Goal: Task Accomplishment & Management: Manage account settings

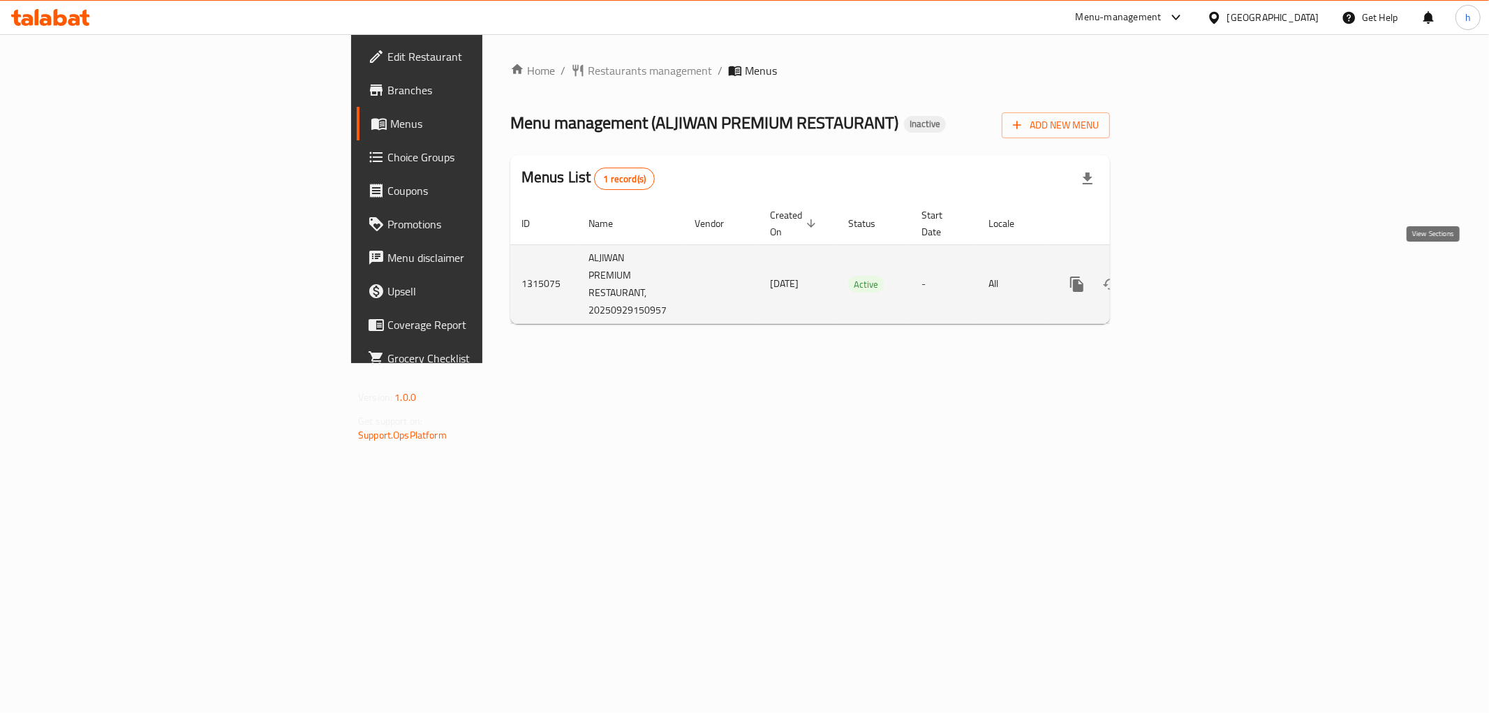
click at [1195, 272] on link "enhanced table" at bounding box center [1178, 284] width 34 height 34
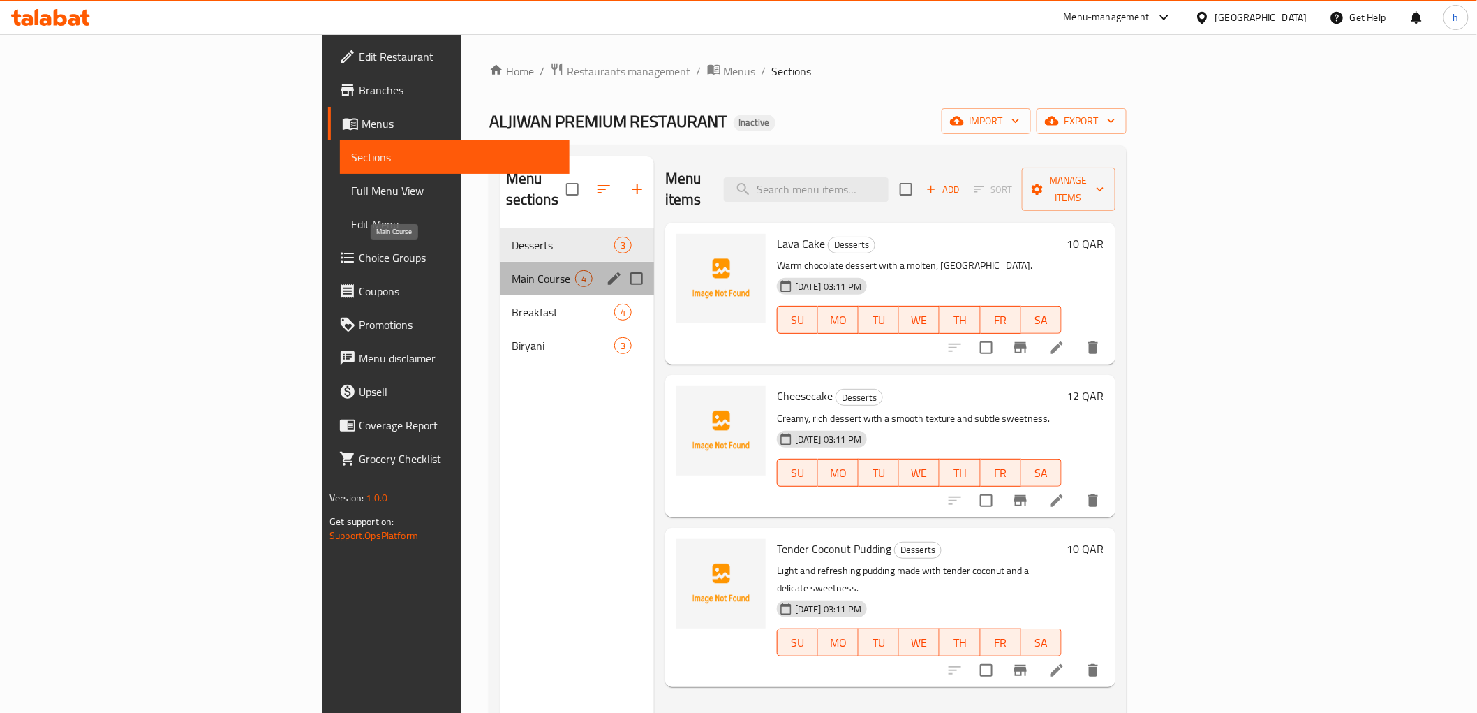
click at [512, 270] on span "Main Course" at bounding box center [544, 278] width 64 height 17
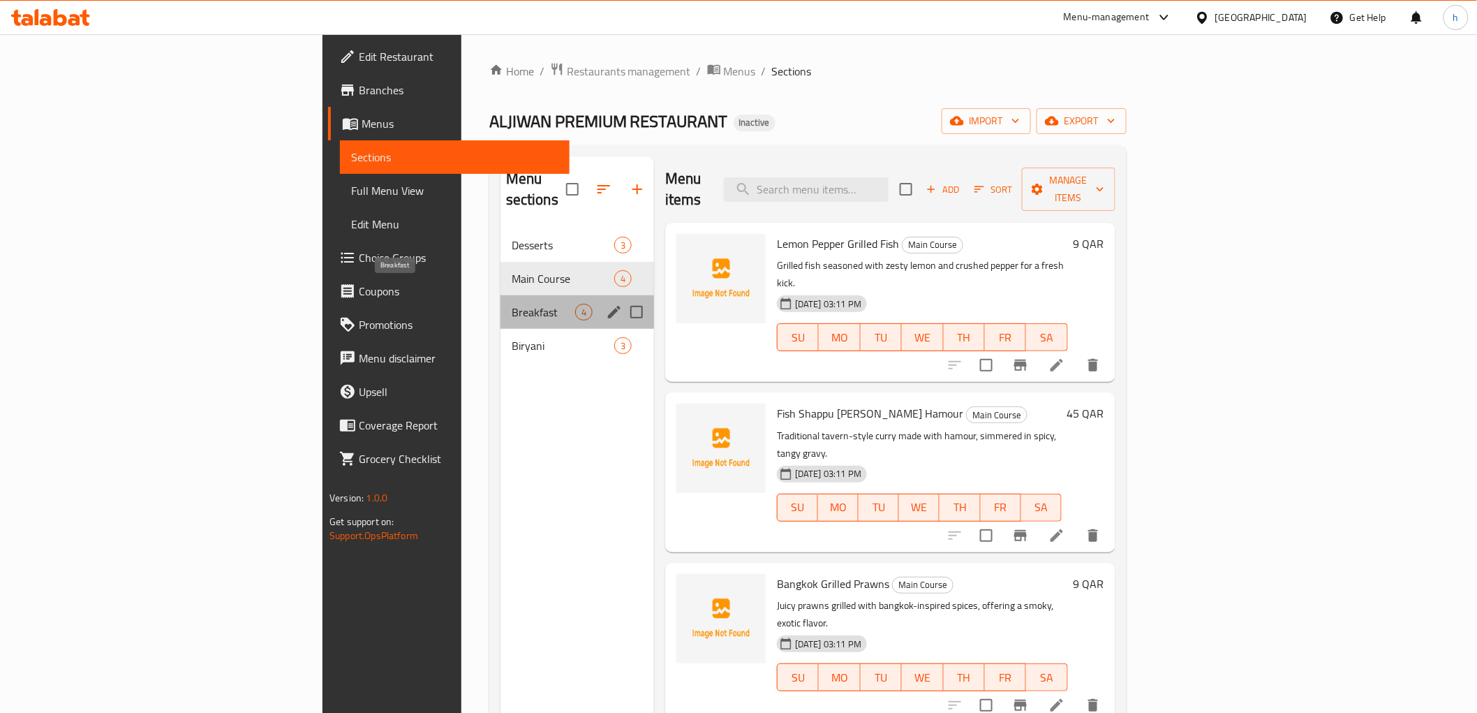
click at [512, 304] on span "Breakfast" at bounding box center [544, 312] width 64 height 17
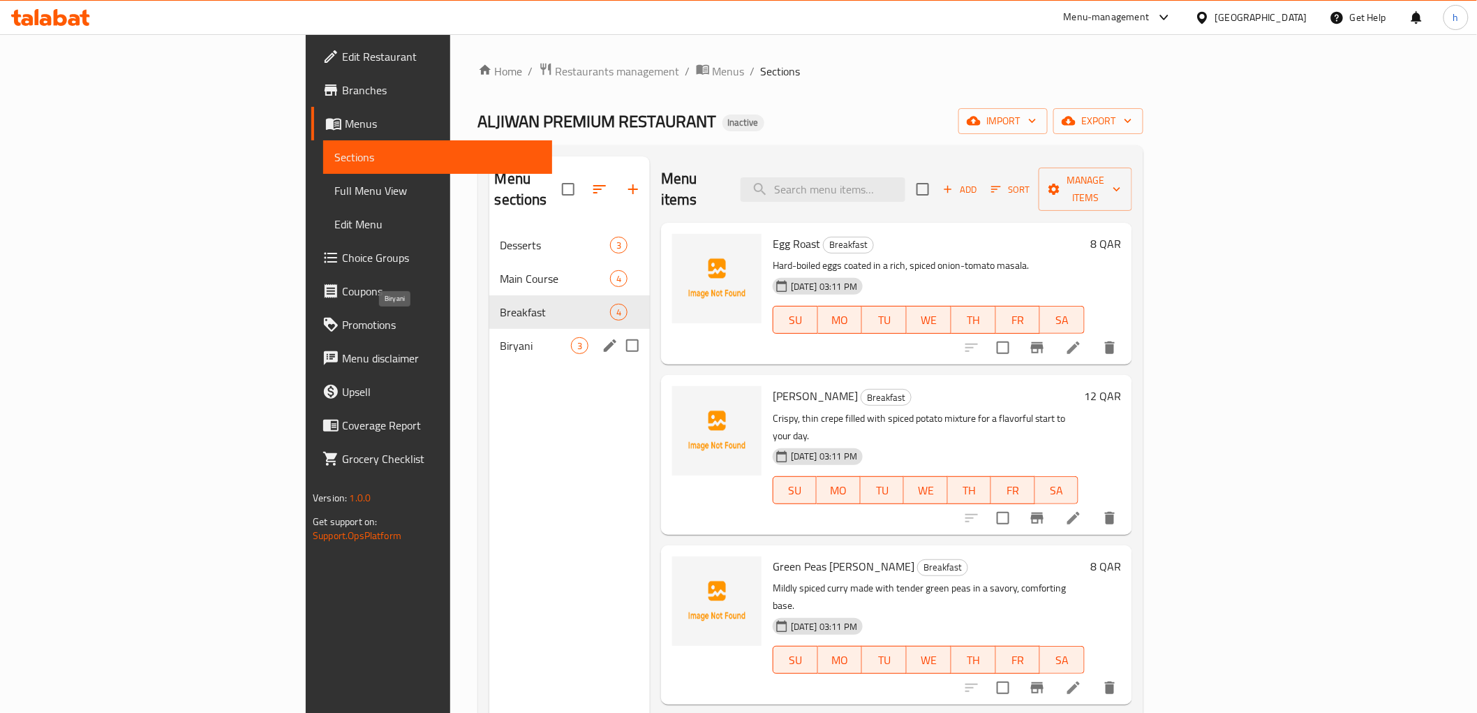
click at [501, 337] on span "Biryani" at bounding box center [536, 345] width 71 height 17
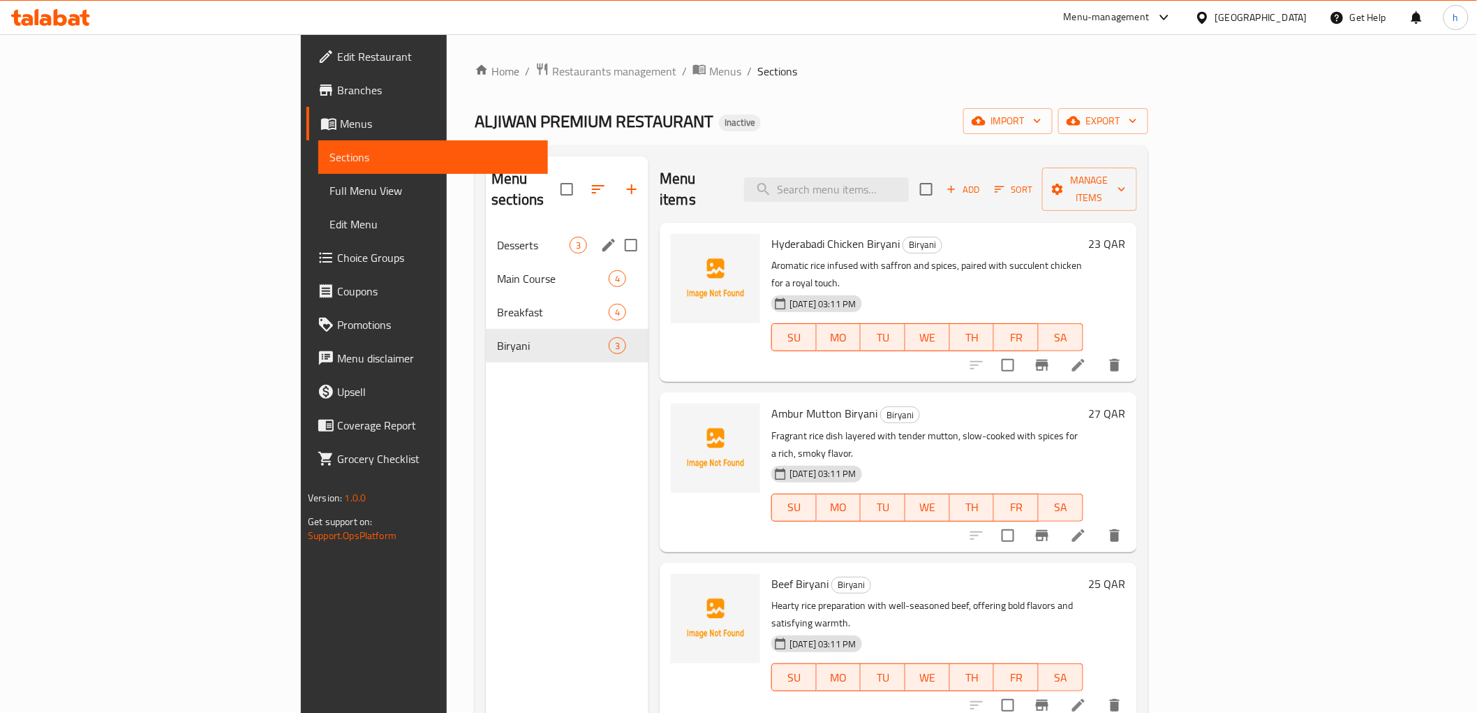
click at [486, 237] on div "Desserts 3" at bounding box center [567, 245] width 163 height 34
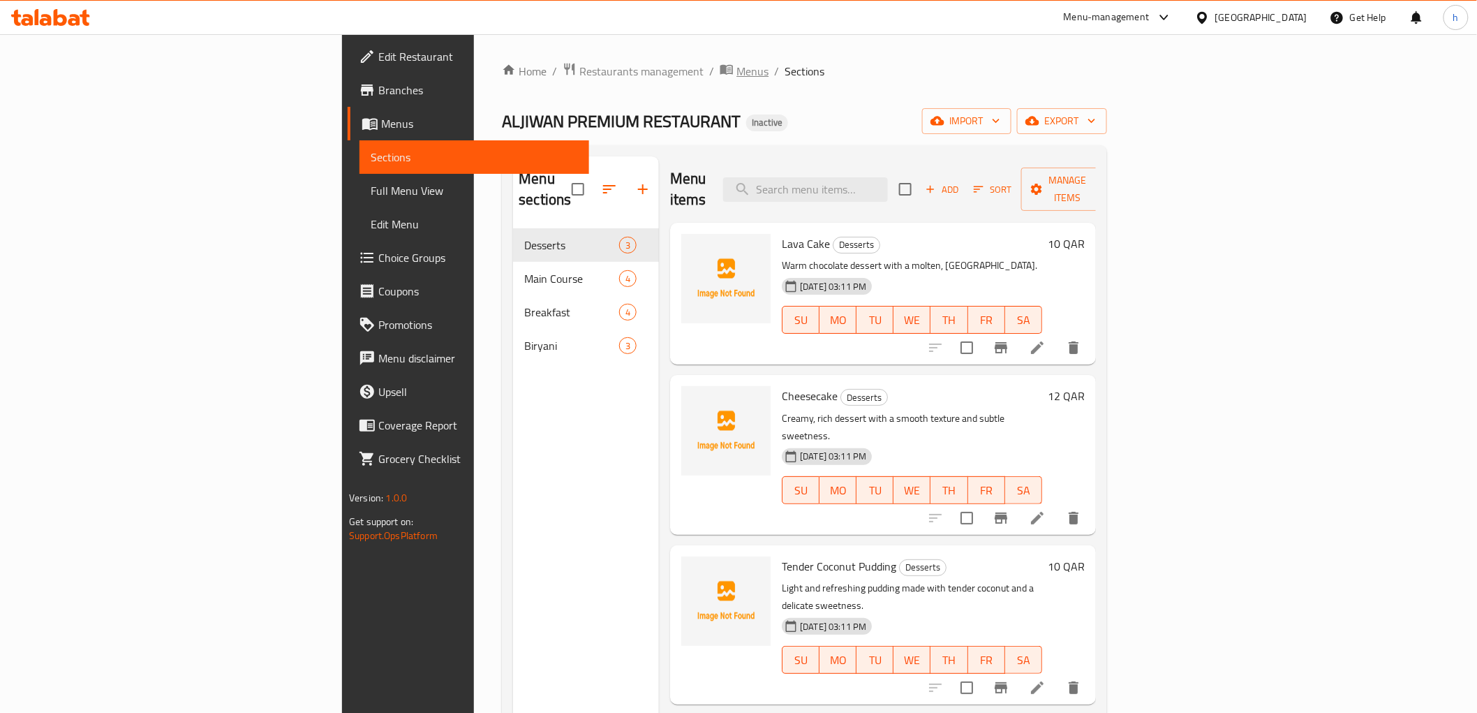
click at [737, 65] on span "Menus" at bounding box center [753, 71] width 32 height 17
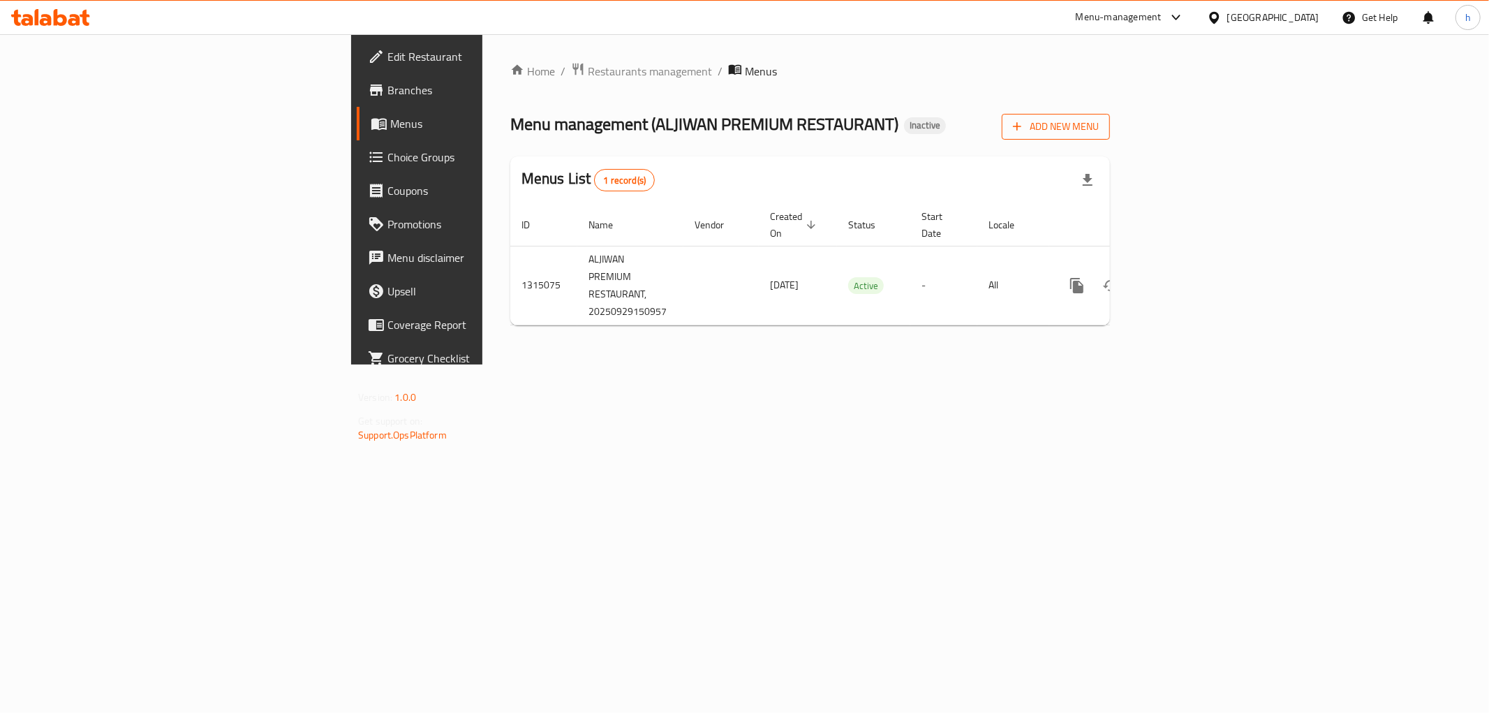
click at [1024, 123] on icon "button" at bounding box center [1017, 126] width 14 height 14
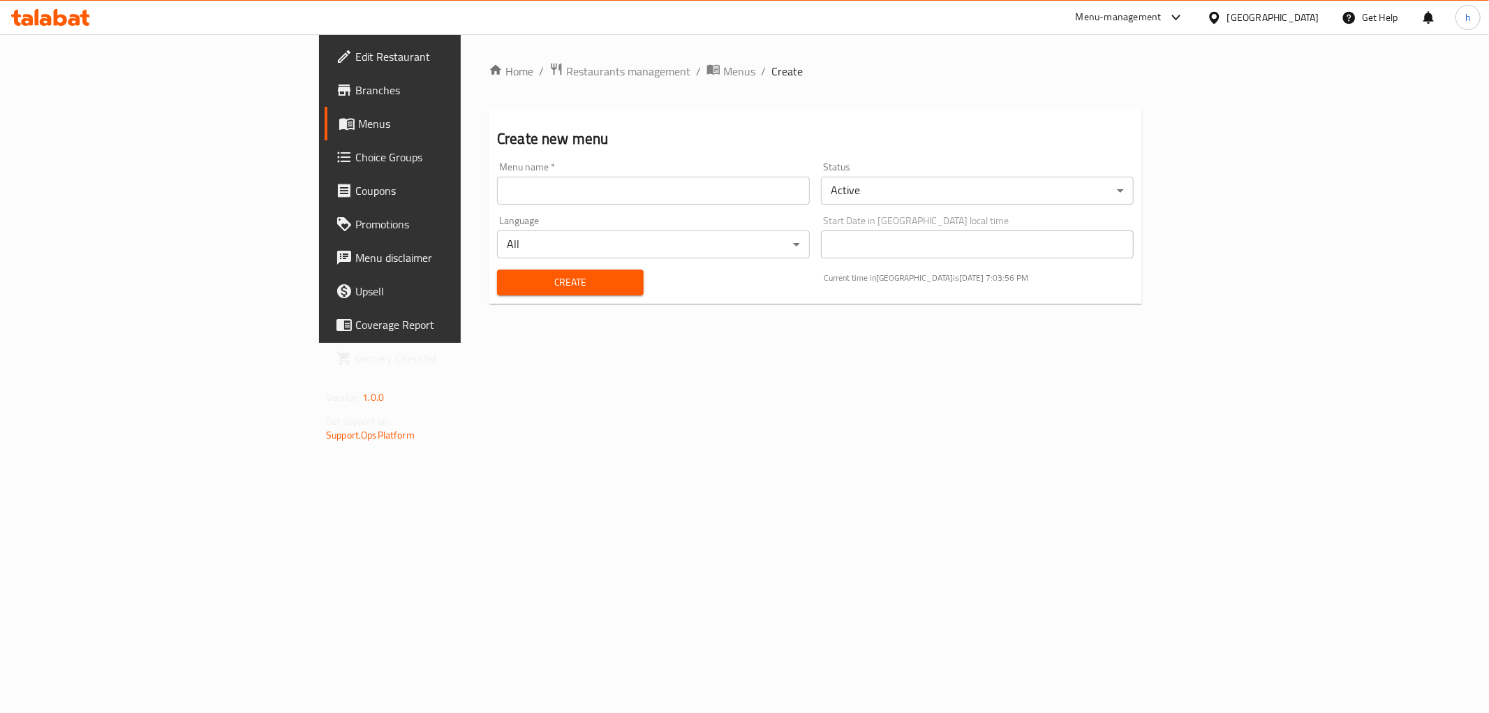
click at [679, 179] on input "text" at bounding box center [653, 191] width 313 height 28
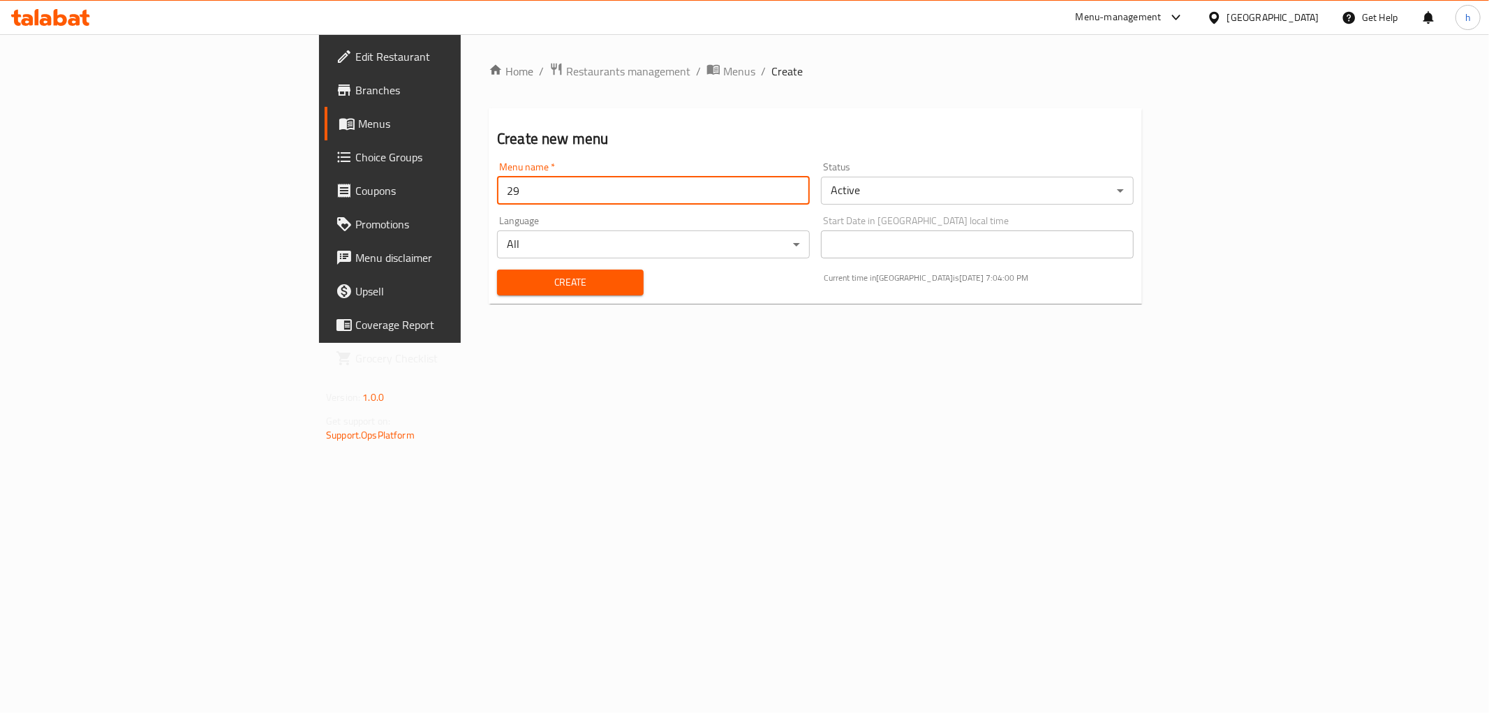
type input "2"
type input "[DATE]"
click at [508, 285] on span "Create" at bounding box center [570, 282] width 124 height 17
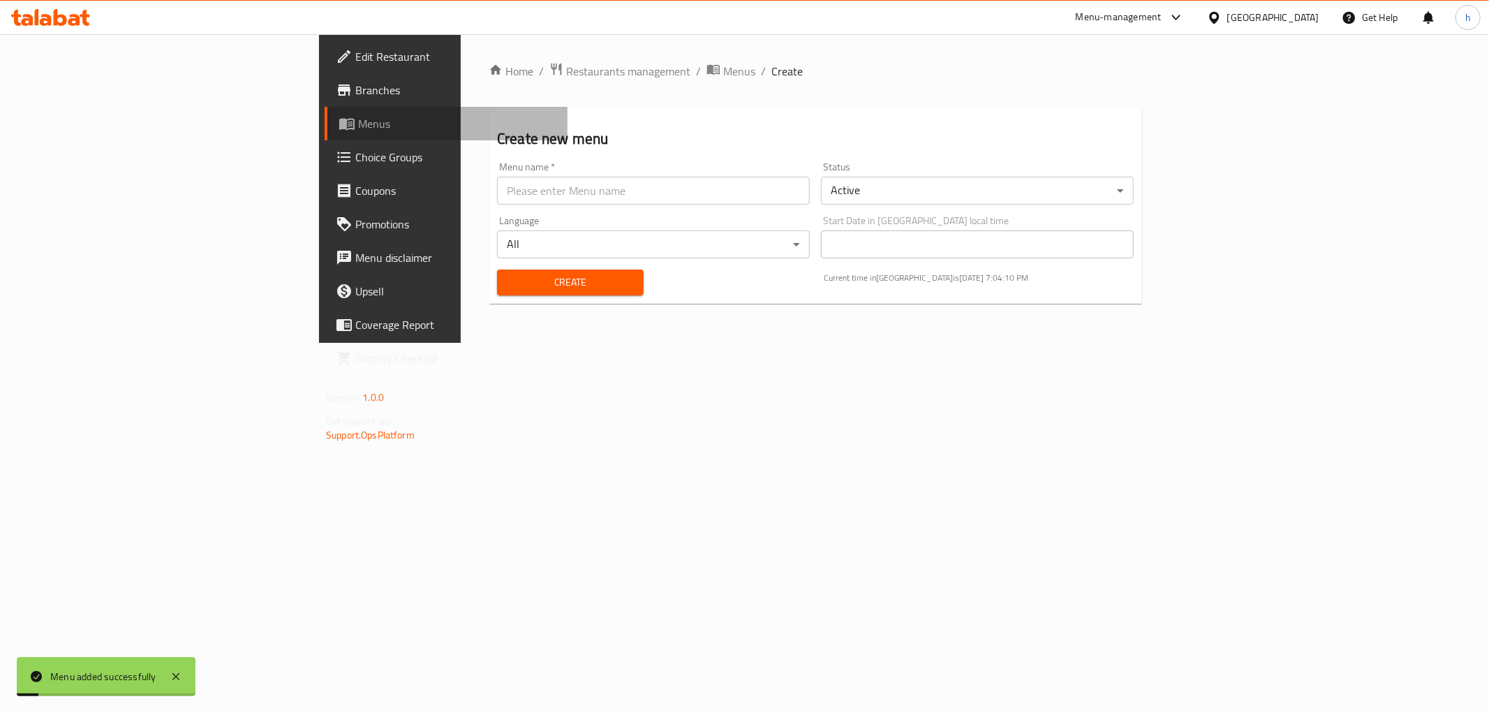
click at [325, 136] on link "Menus" at bounding box center [446, 124] width 243 height 34
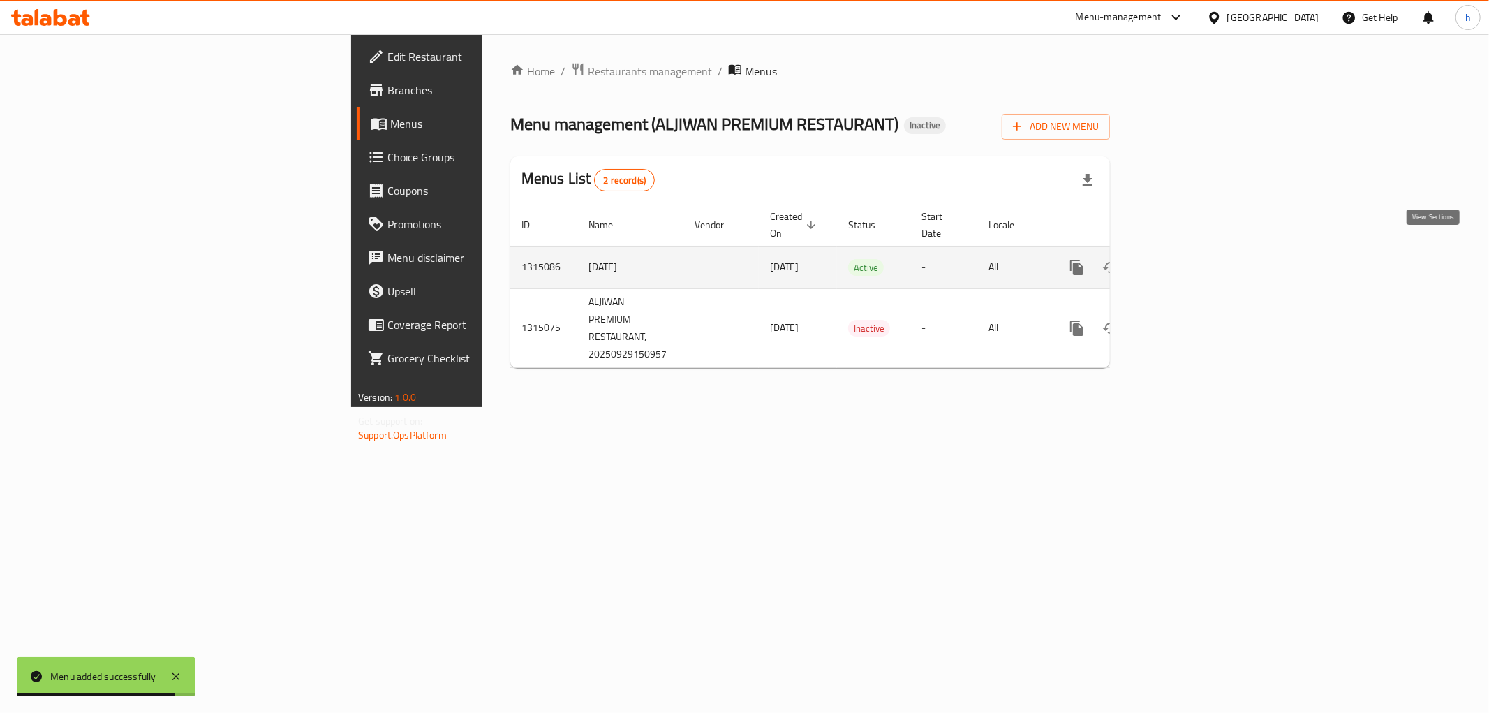
click at [1195, 263] on link "enhanced table" at bounding box center [1178, 268] width 34 height 34
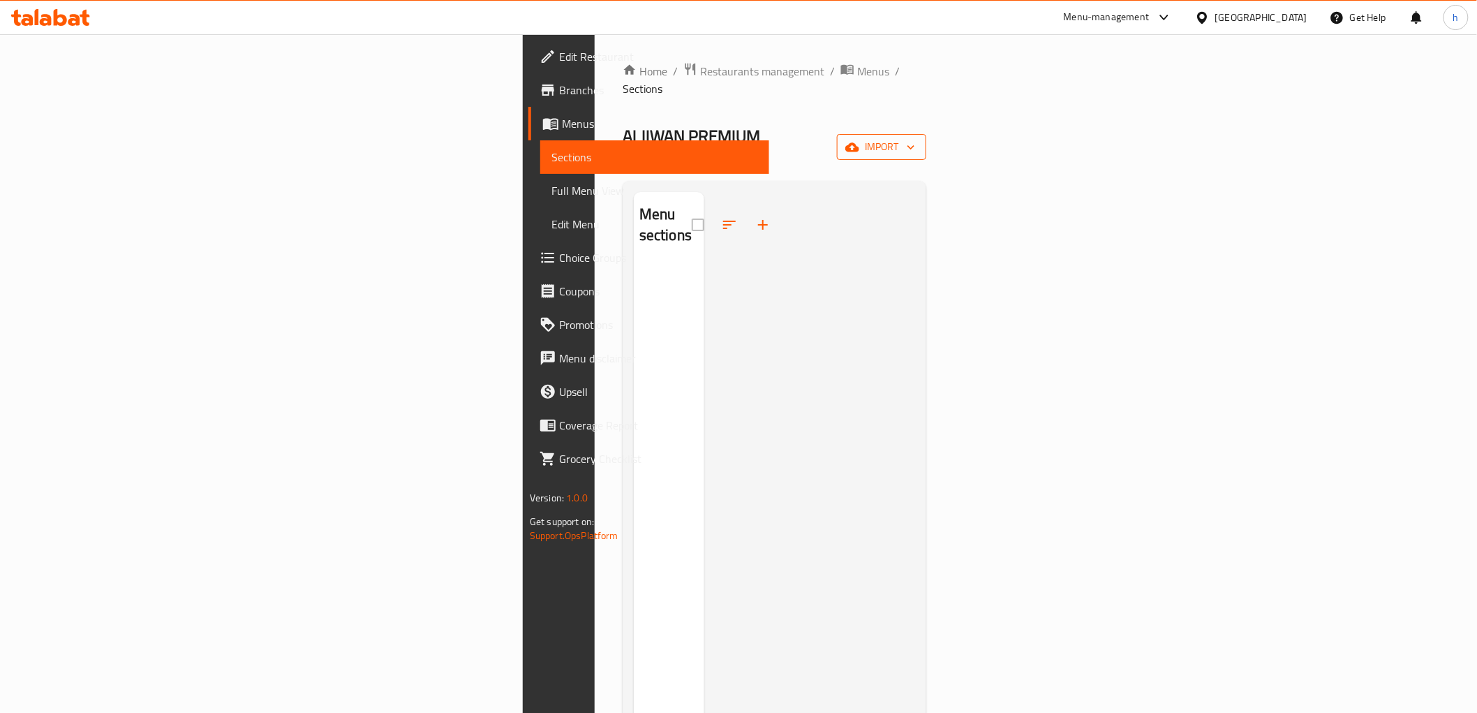
click at [859, 140] on icon "button" at bounding box center [852, 147] width 14 height 14
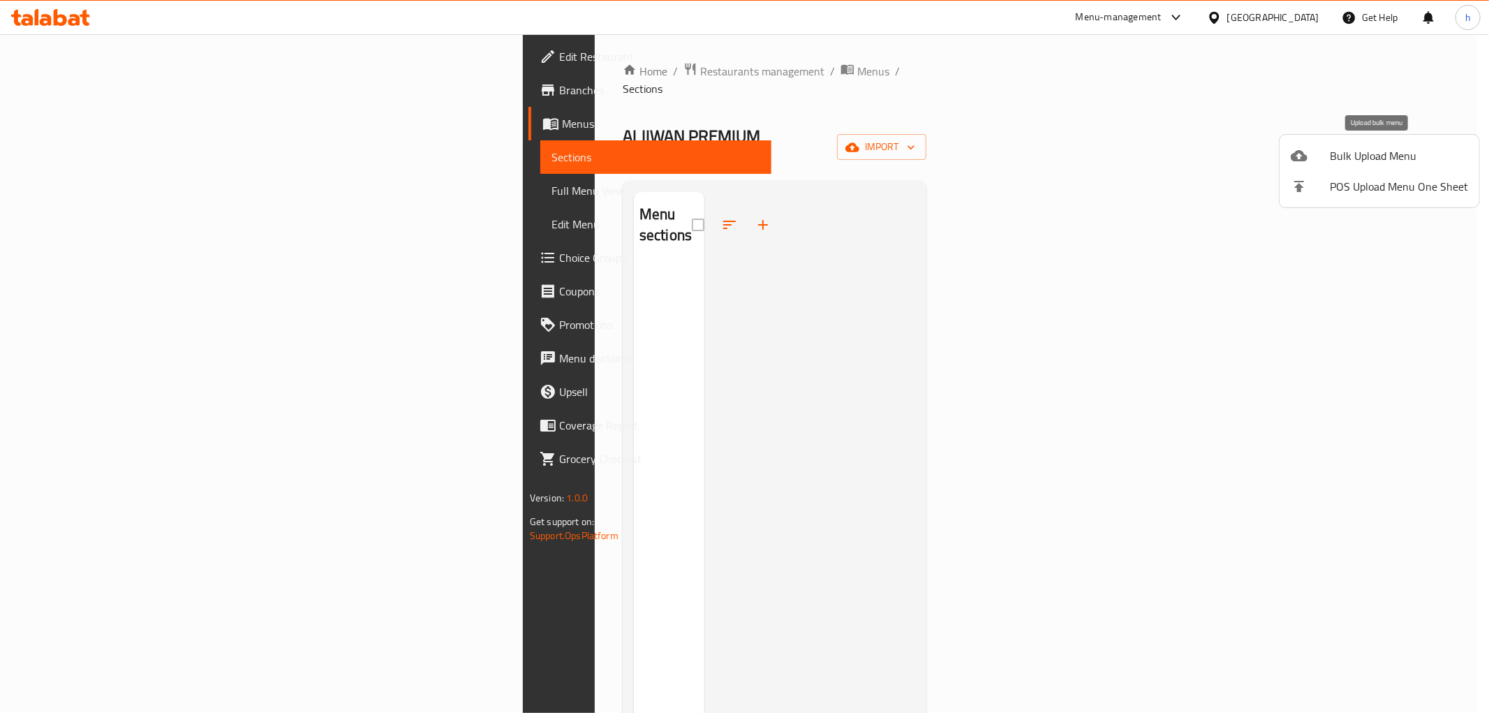
click at [1349, 150] on span "Bulk Upload Menu" at bounding box center [1399, 155] width 138 height 17
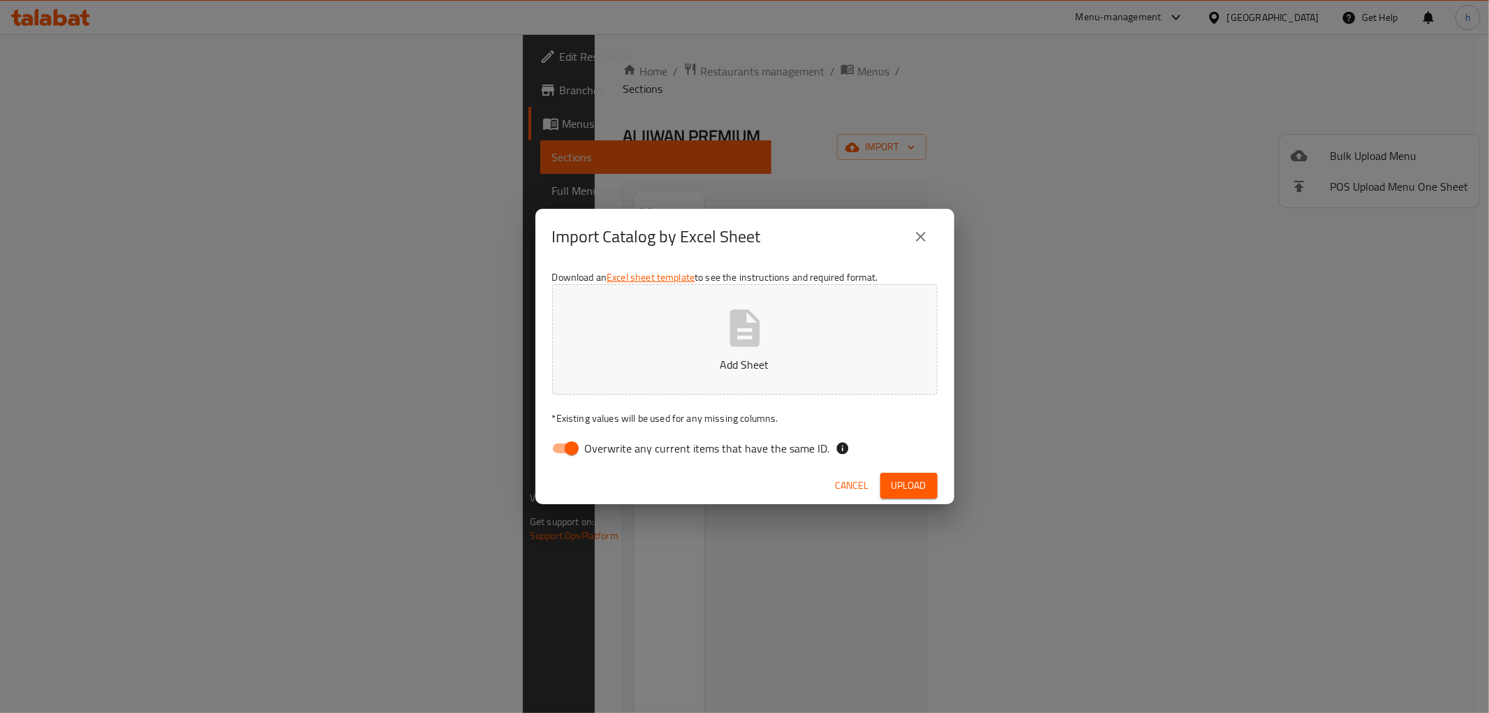
click at [552, 443] on input "Overwrite any current items that have the same ID." at bounding box center [572, 448] width 80 height 27
checkbox input "false"
click at [1065, 96] on div "Import Catalog by Excel Sheet Download an Excel sheet template to see the instr…" at bounding box center [744, 356] width 1489 height 713
click at [915, 478] on span "Upload" at bounding box center [909, 485] width 35 height 17
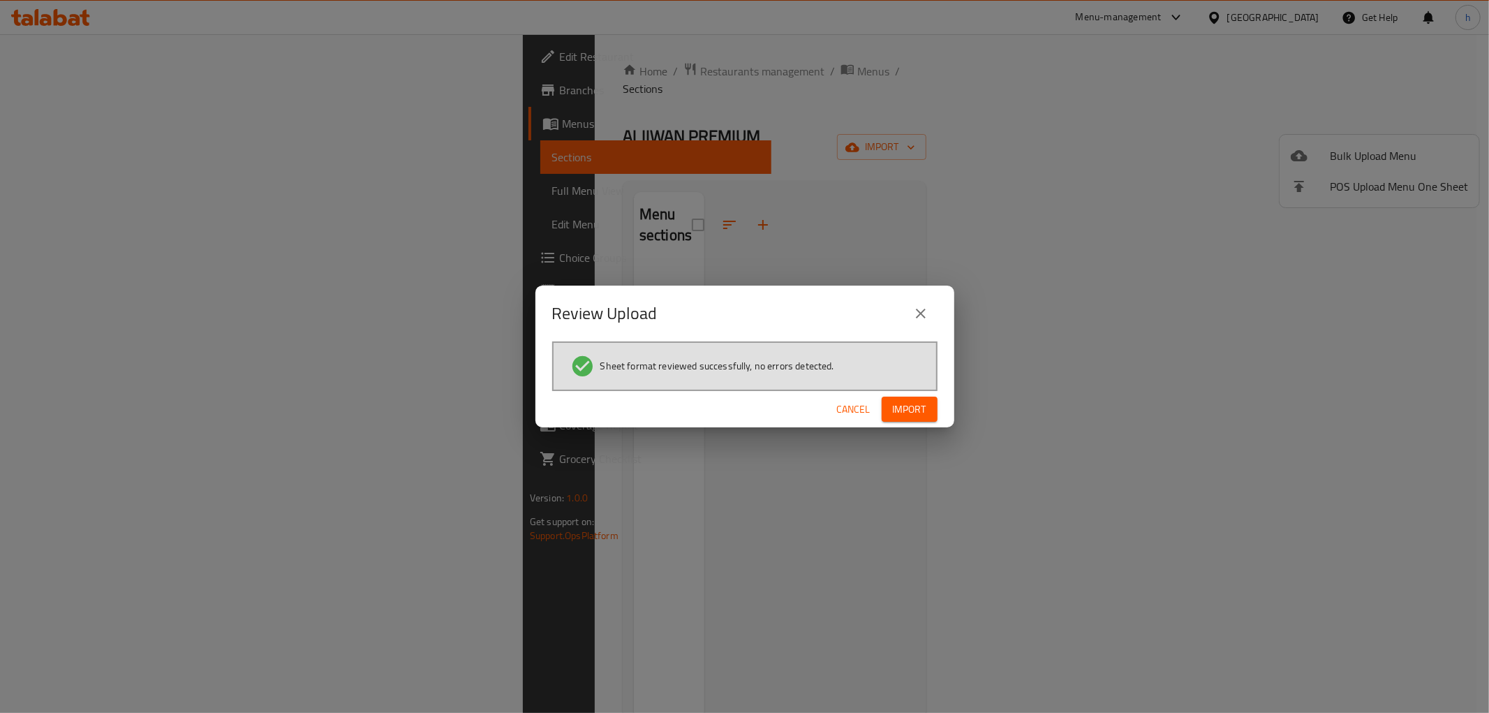
click at [915, 417] on button "Import" at bounding box center [910, 410] width 56 height 26
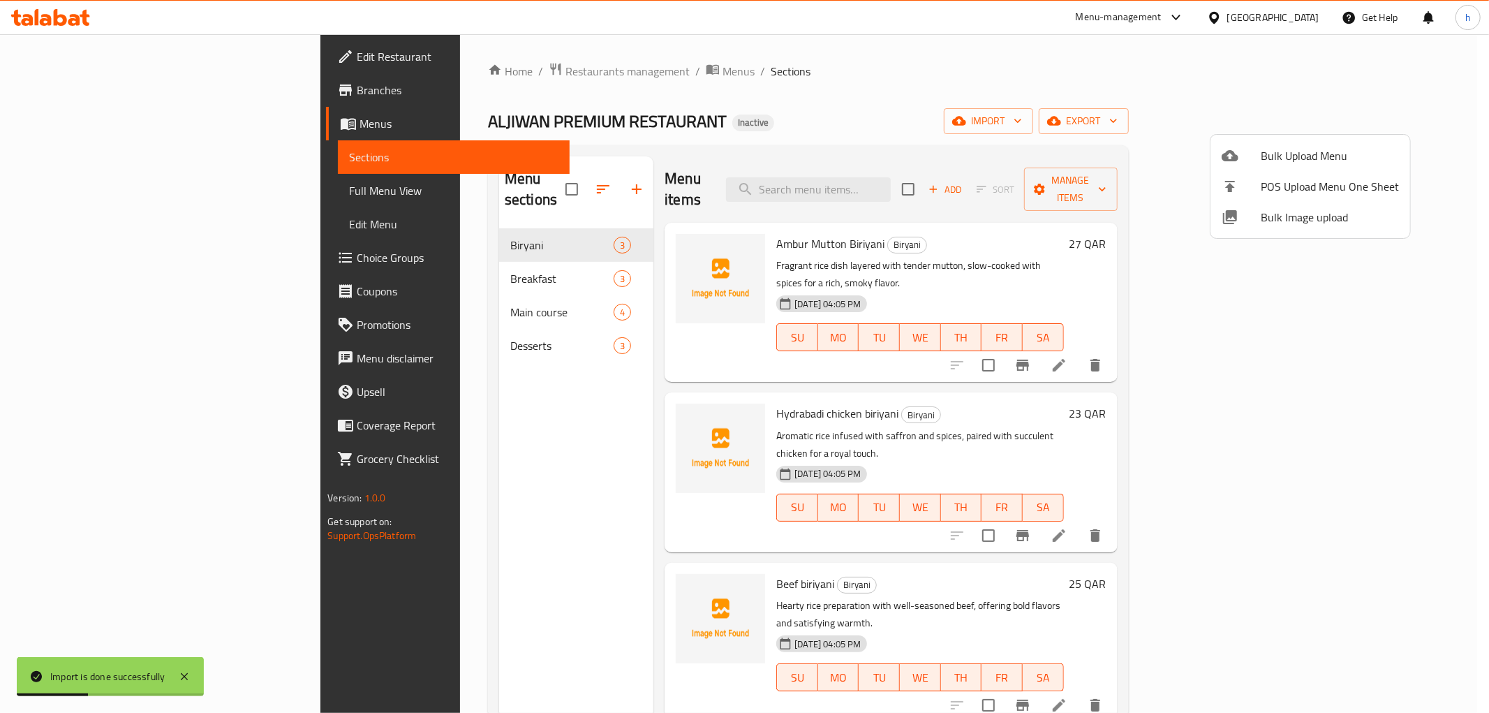
click at [718, 175] on div at bounding box center [744, 356] width 1489 height 713
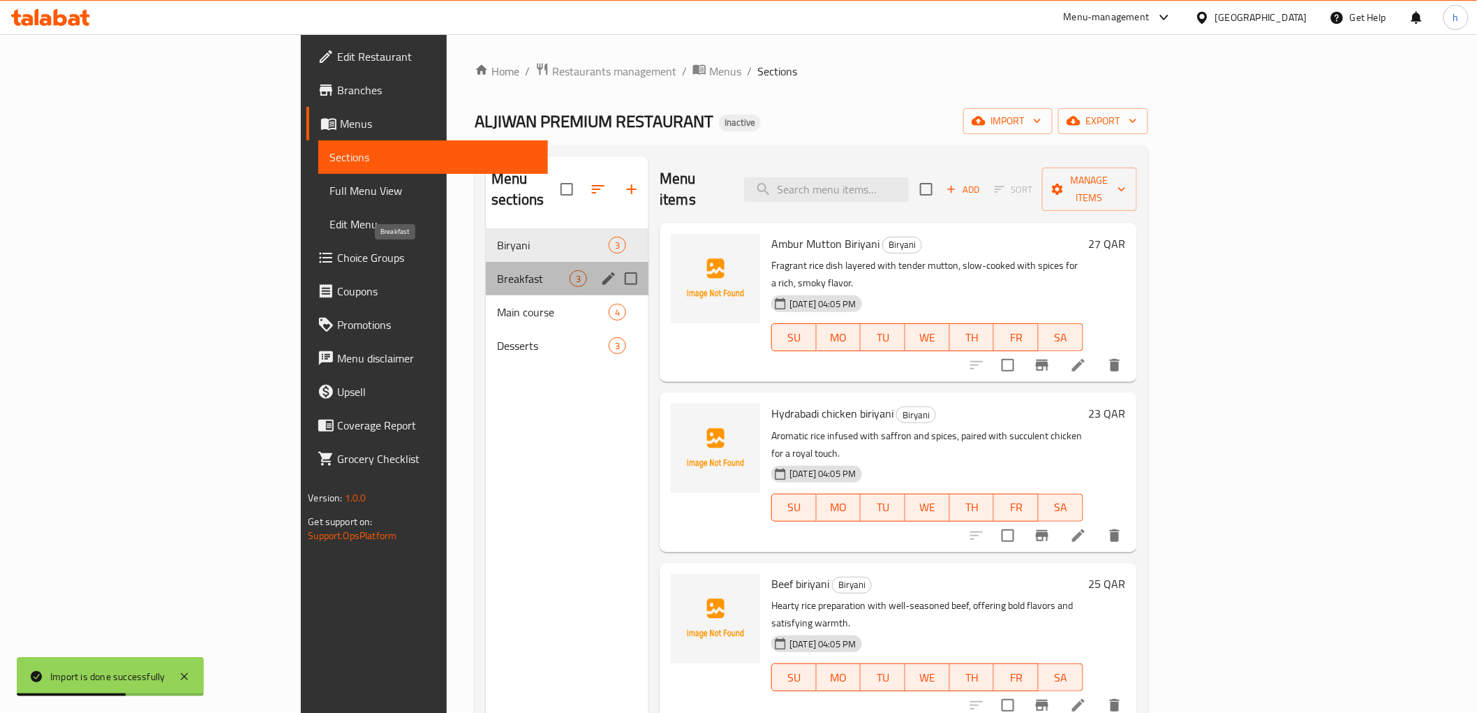
click at [497, 270] on span "Breakfast" at bounding box center [533, 278] width 73 height 17
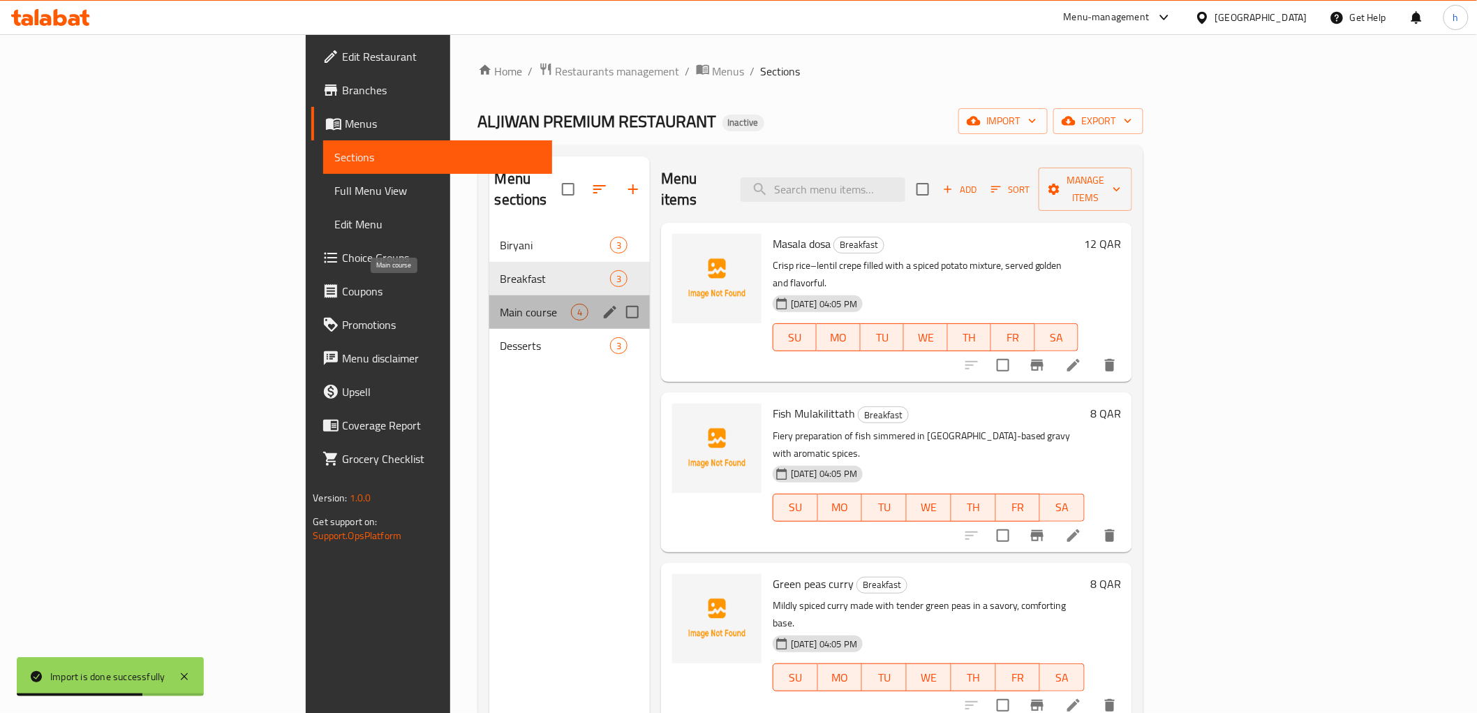
click at [501, 304] on span "Main course" at bounding box center [536, 312] width 71 height 17
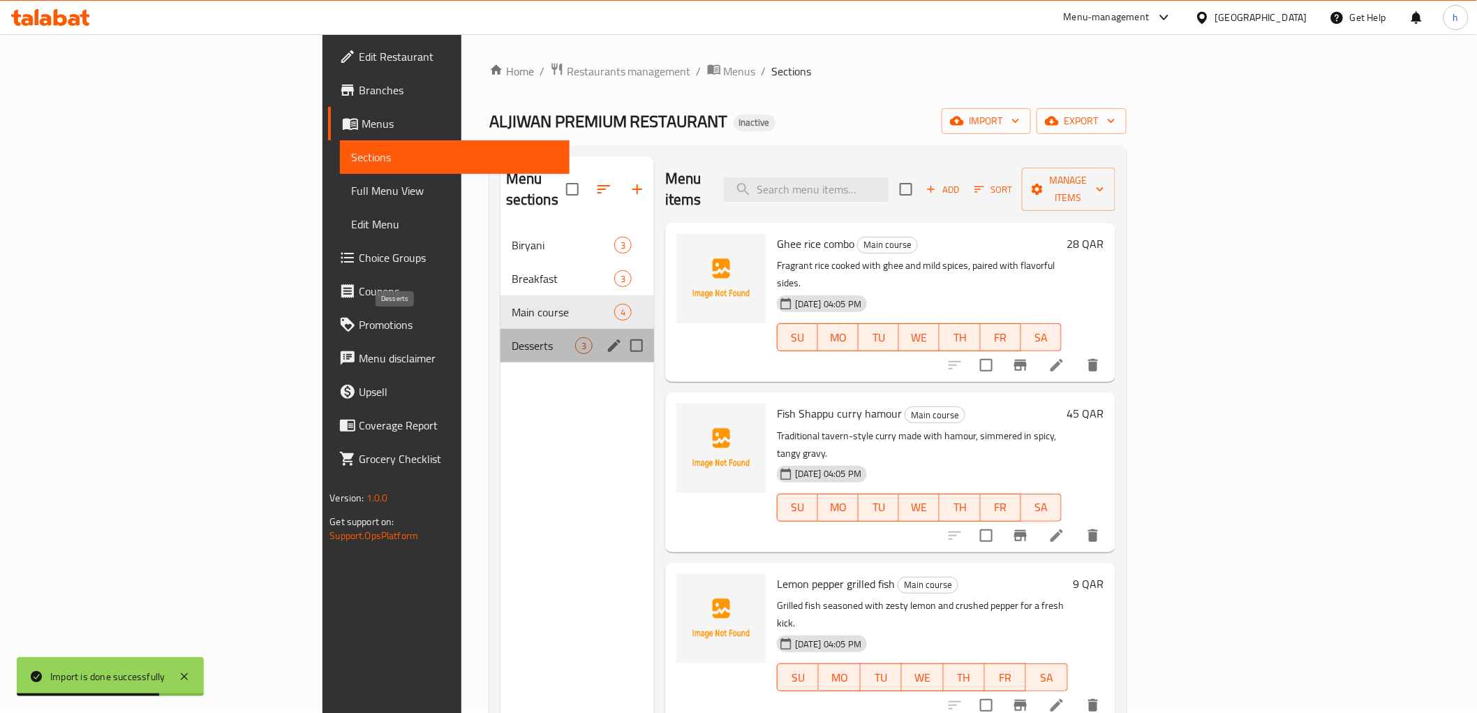
click at [512, 337] on span "Desserts" at bounding box center [544, 345] width 64 height 17
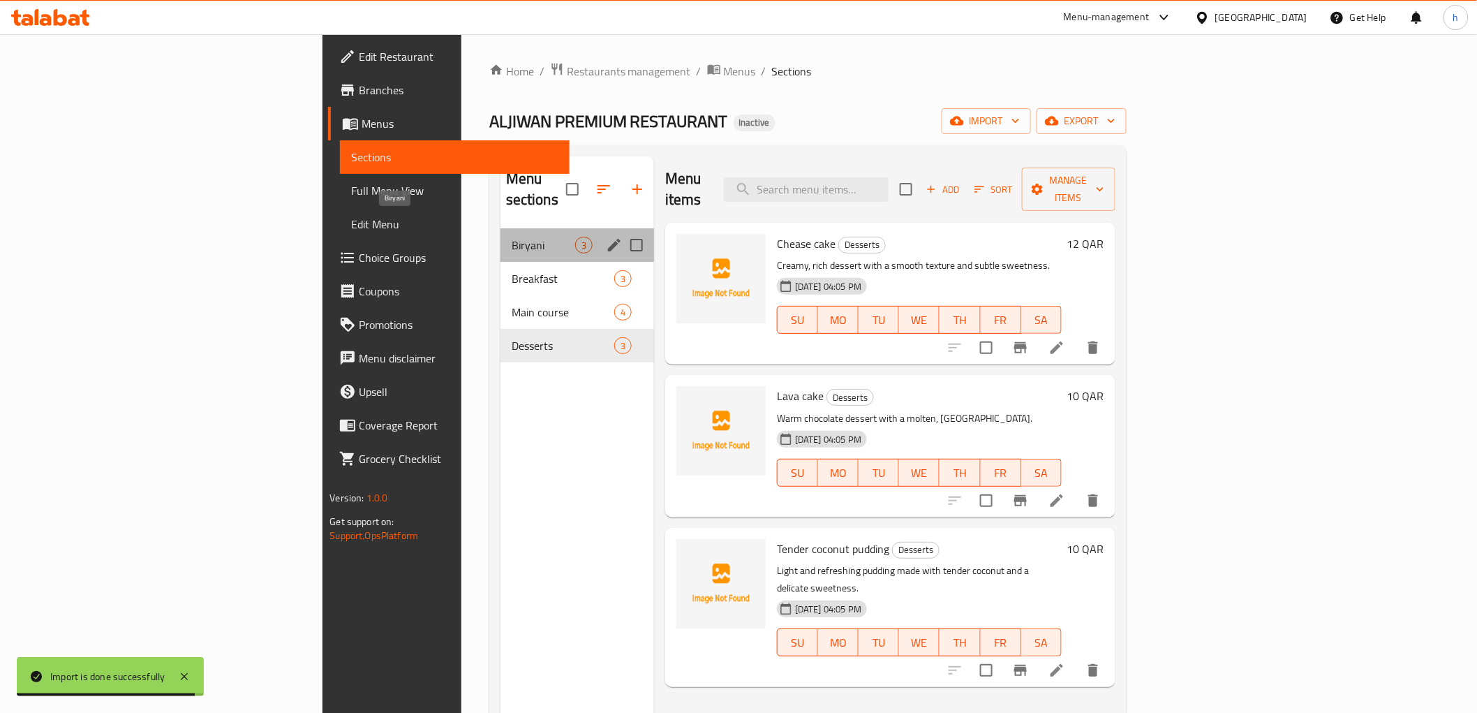
click at [512, 237] on span "Biryani" at bounding box center [544, 245] width 64 height 17
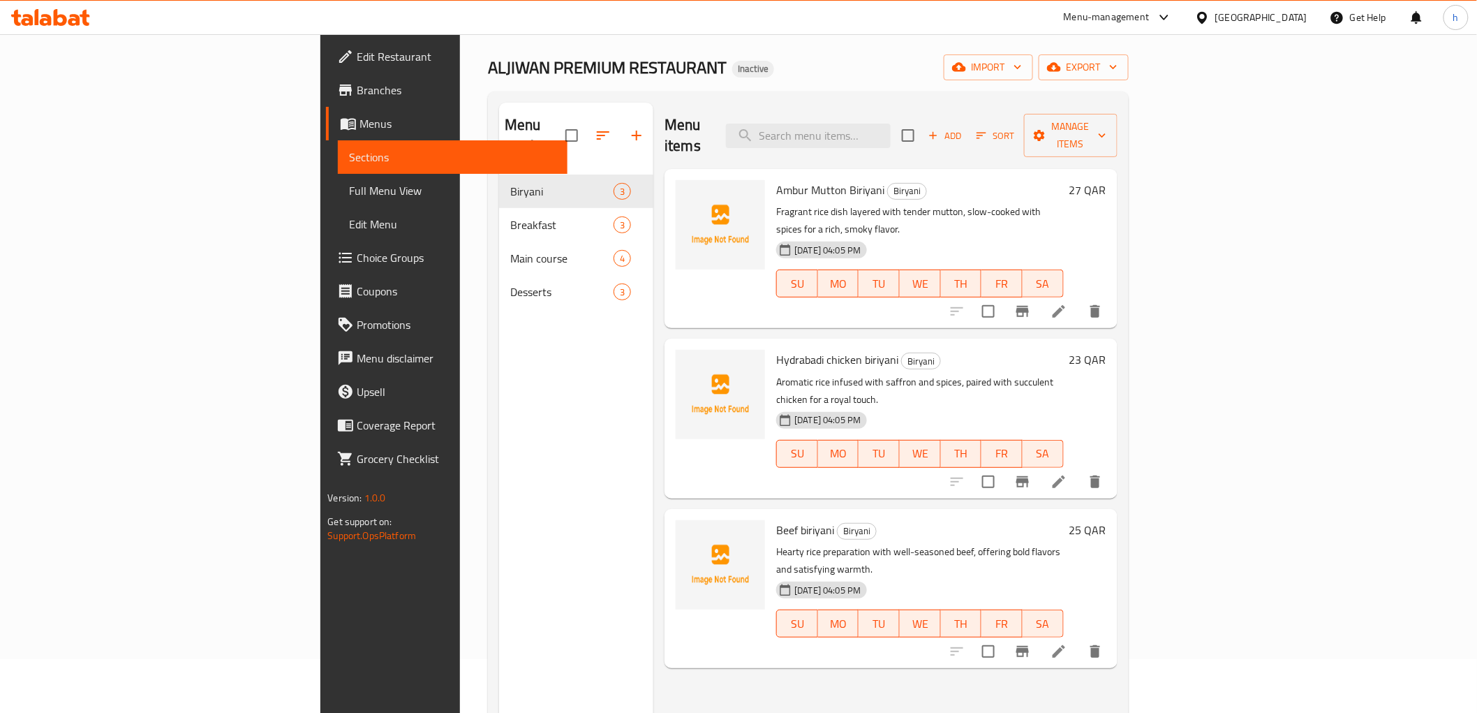
scroll to position [77, 0]
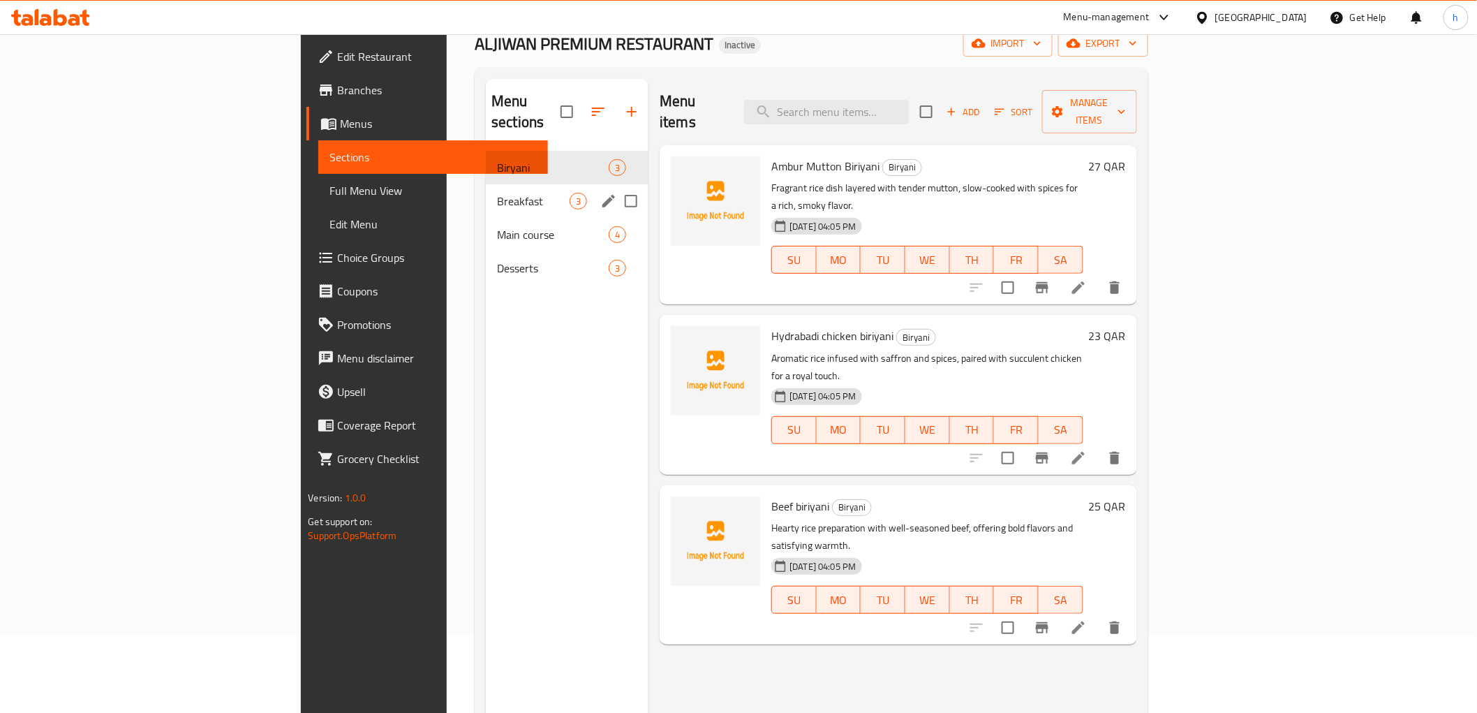
click at [497, 193] on span "Breakfast" at bounding box center [533, 201] width 73 height 17
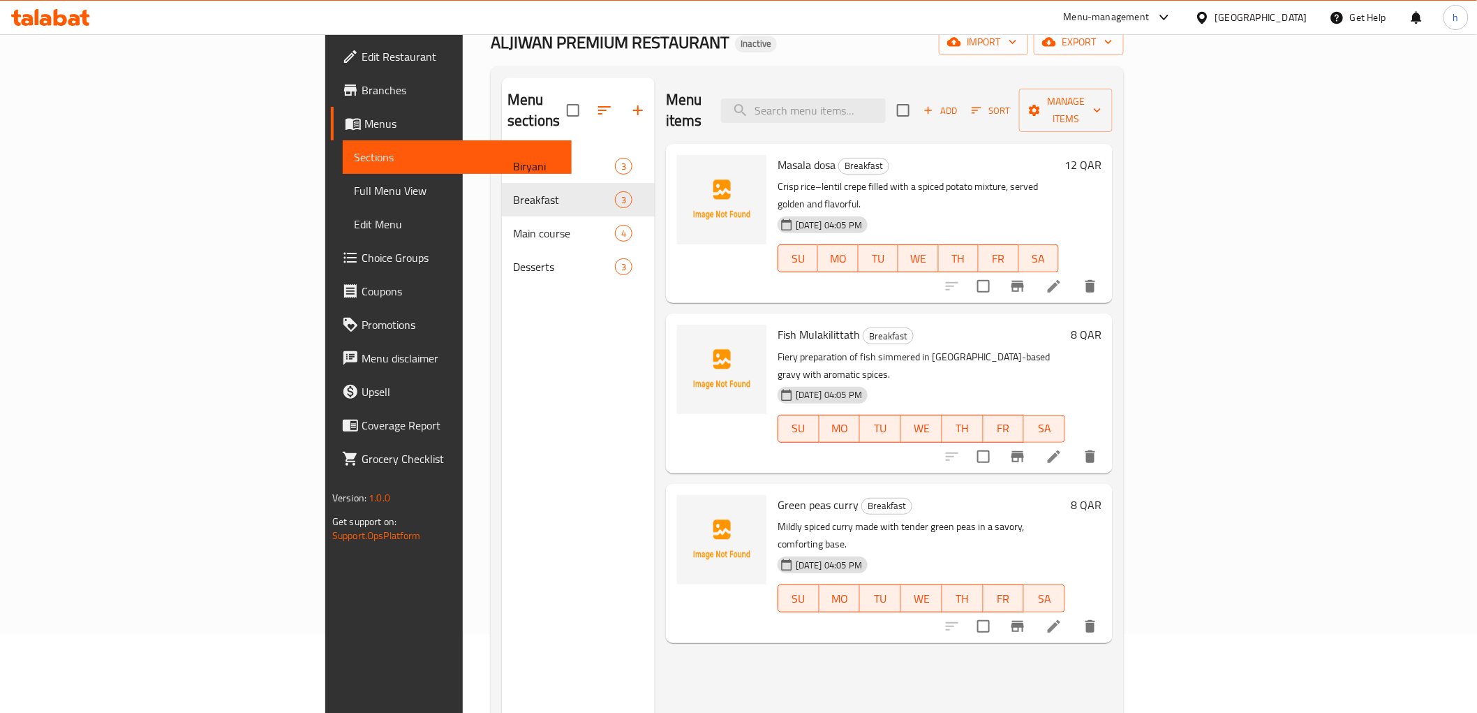
scroll to position [77, 0]
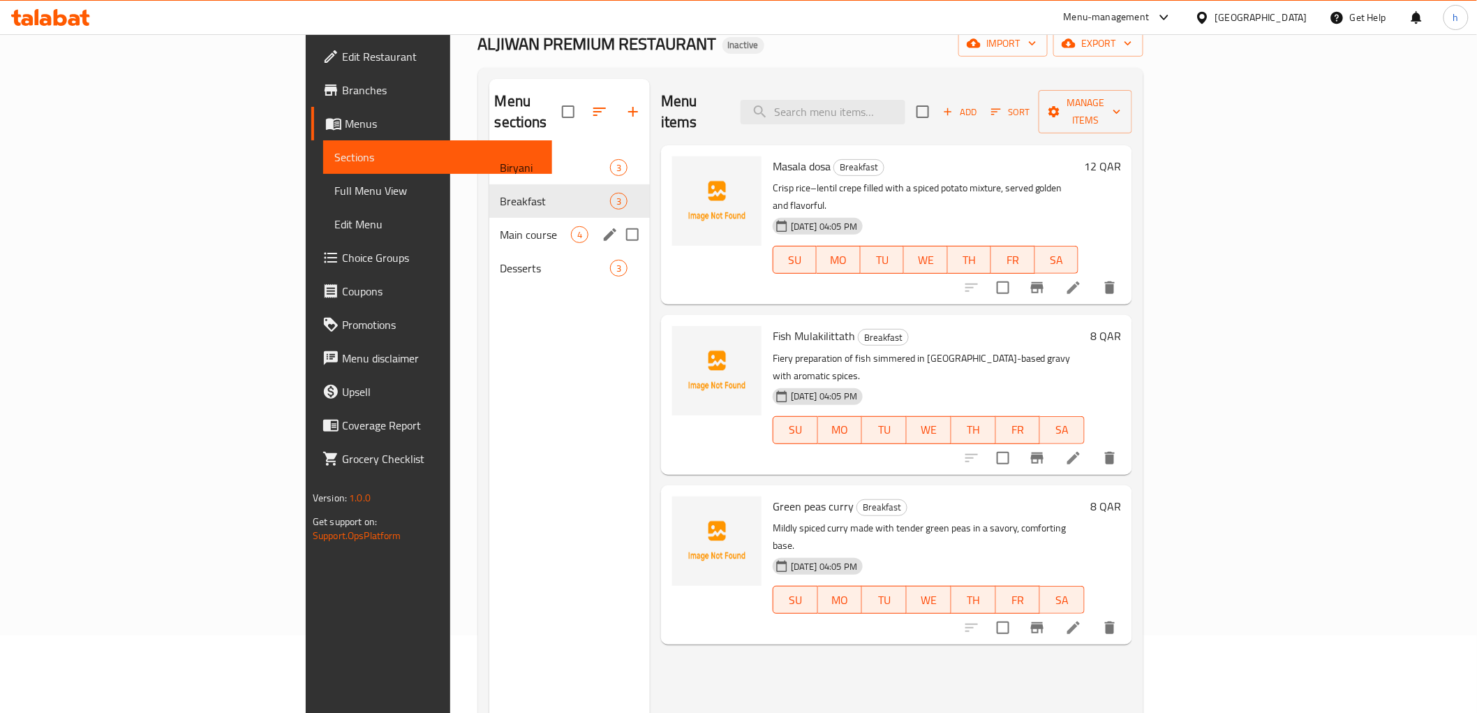
click at [501, 226] on span "Main course" at bounding box center [536, 234] width 71 height 17
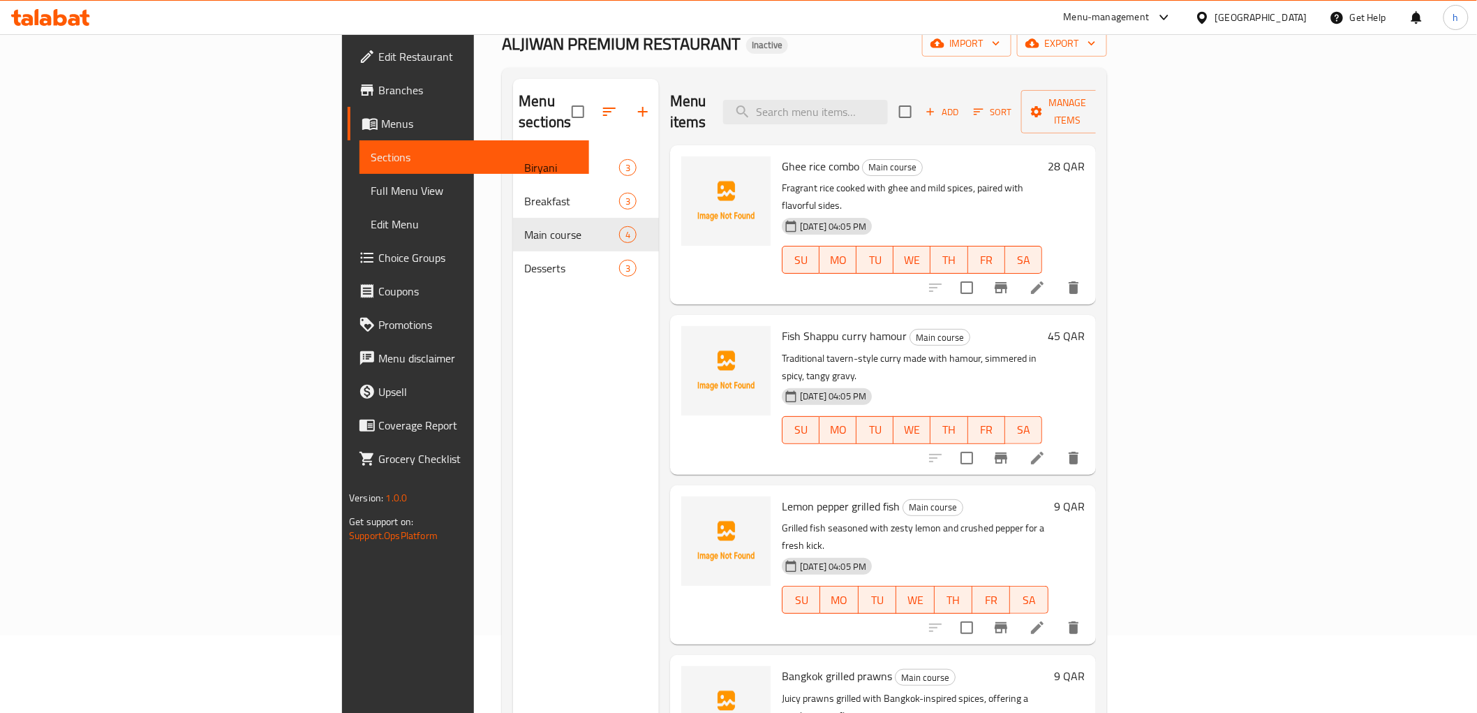
scroll to position [195, 0]
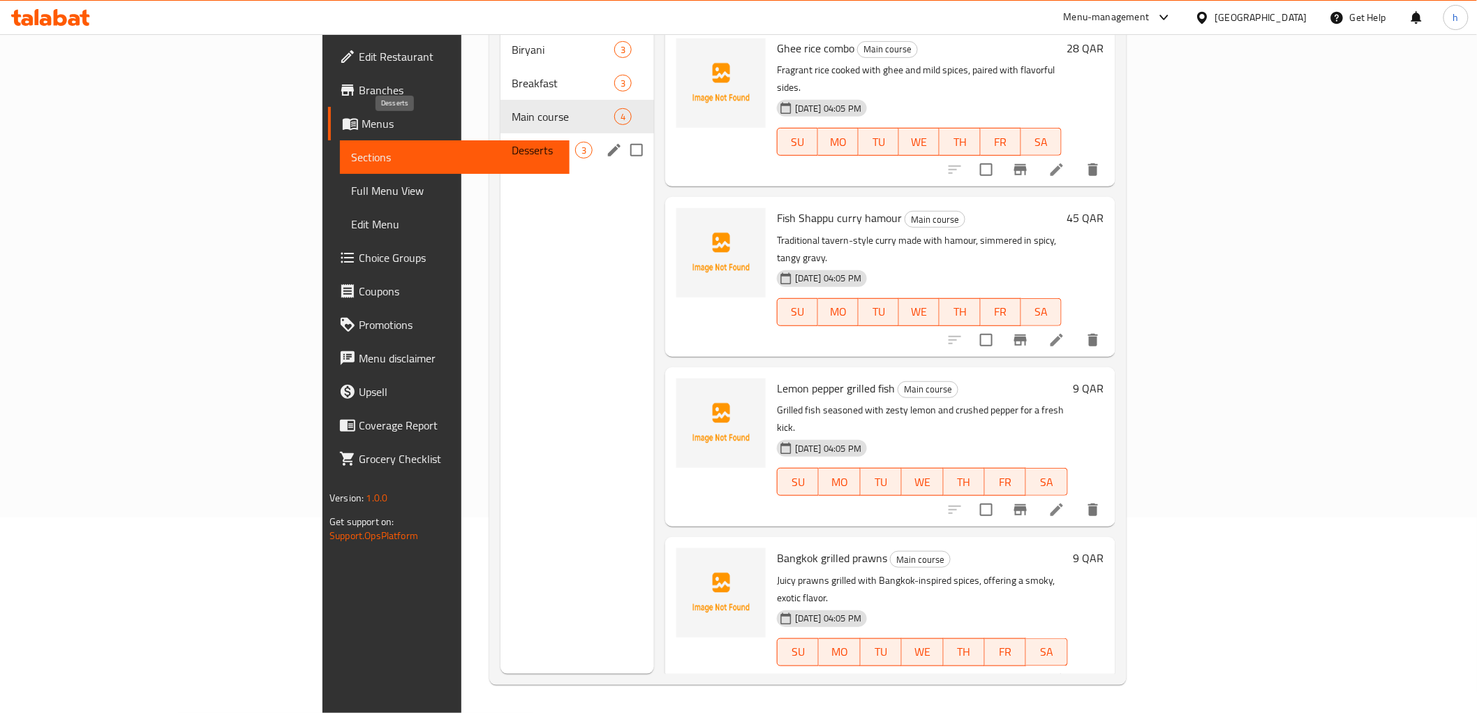
click at [512, 142] on span "Desserts" at bounding box center [544, 150] width 64 height 17
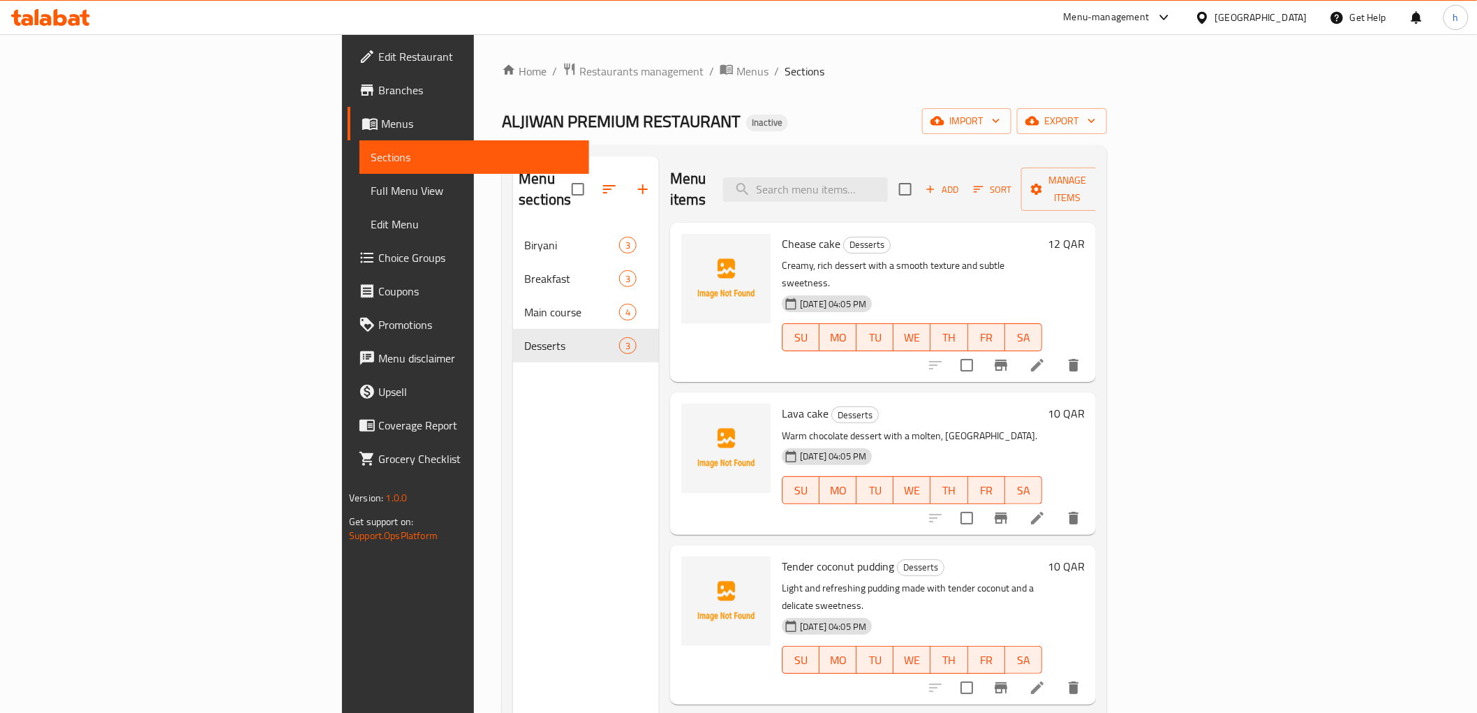
click at [371, 193] on span "Full Menu View" at bounding box center [474, 190] width 207 height 17
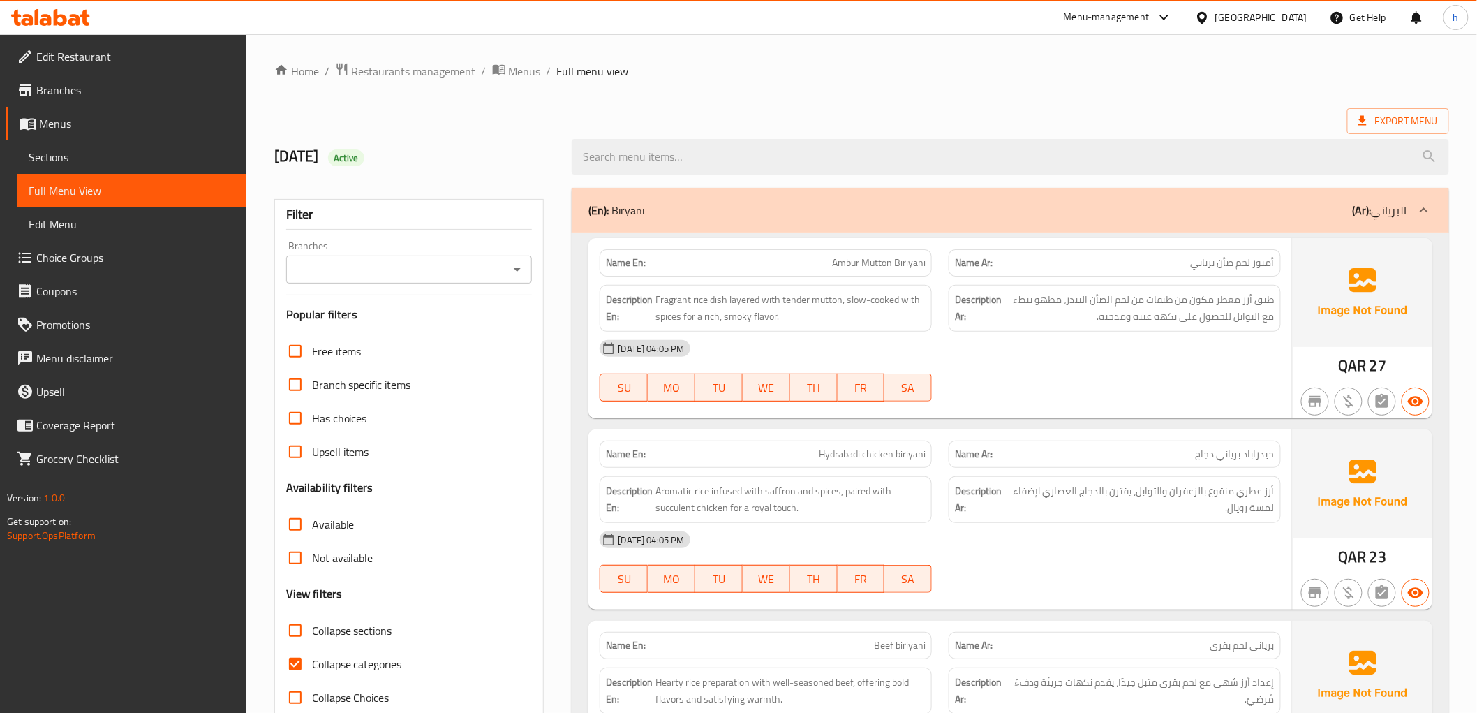
click at [285, 673] on input "Collapse categories" at bounding box center [296, 664] width 34 height 34
checkbox input "false"
click at [1387, 110] on span "Export Menu" at bounding box center [1398, 121] width 102 height 26
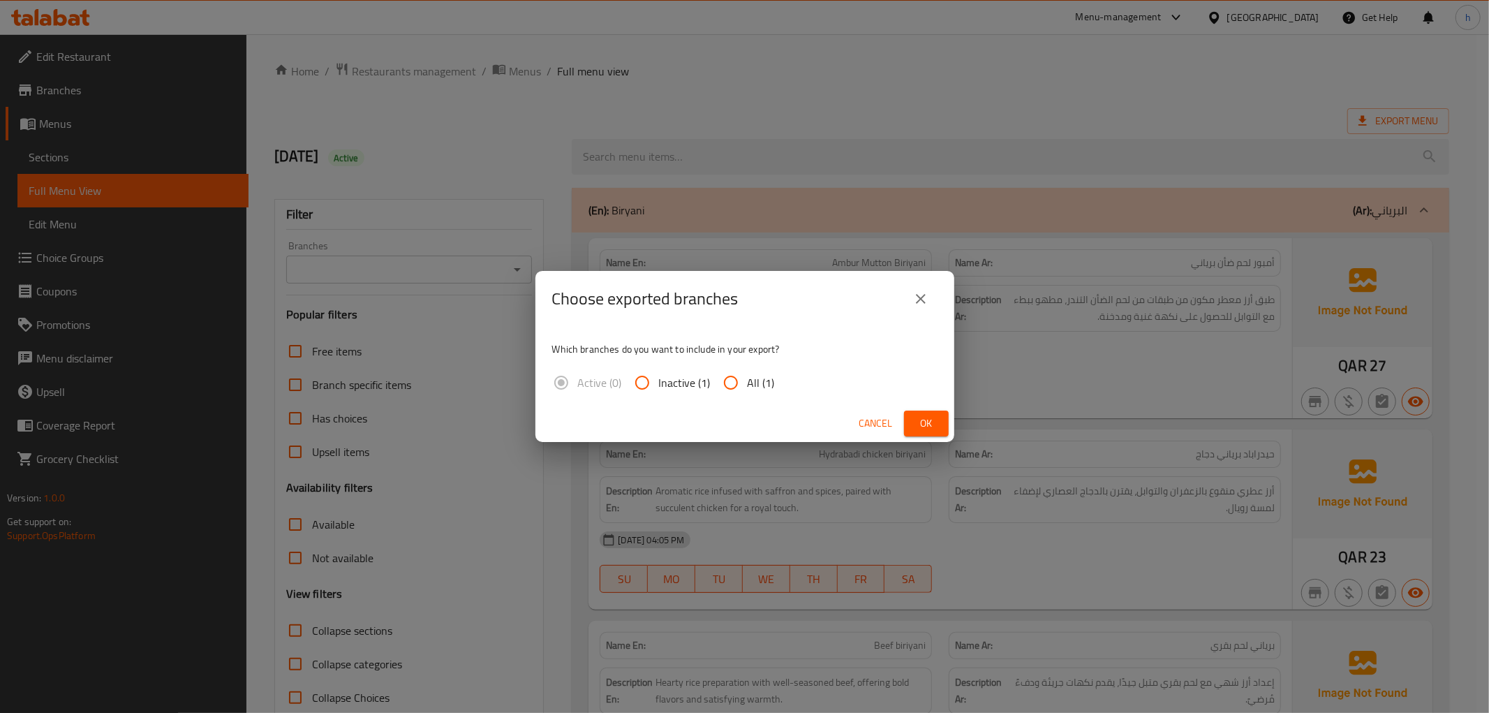
click at [763, 387] on span "All (1)" at bounding box center [761, 382] width 27 height 17
click at [748, 387] on input "All (1)" at bounding box center [731, 383] width 34 height 34
radio input "true"
click at [925, 423] on span "Ok" at bounding box center [926, 423] width 22 height 17
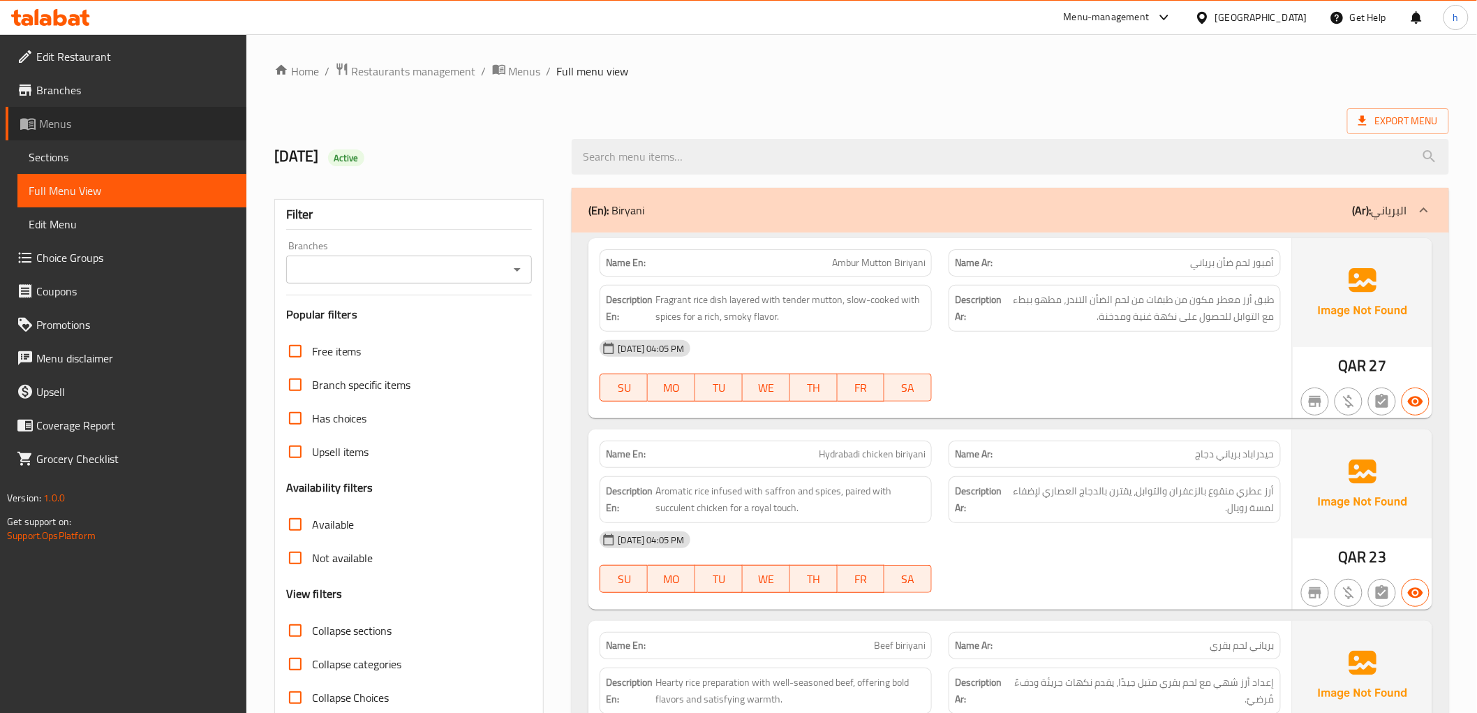
click at [65, 126] on span "Menus" at bounding box center [137, 123] width 196 height 17
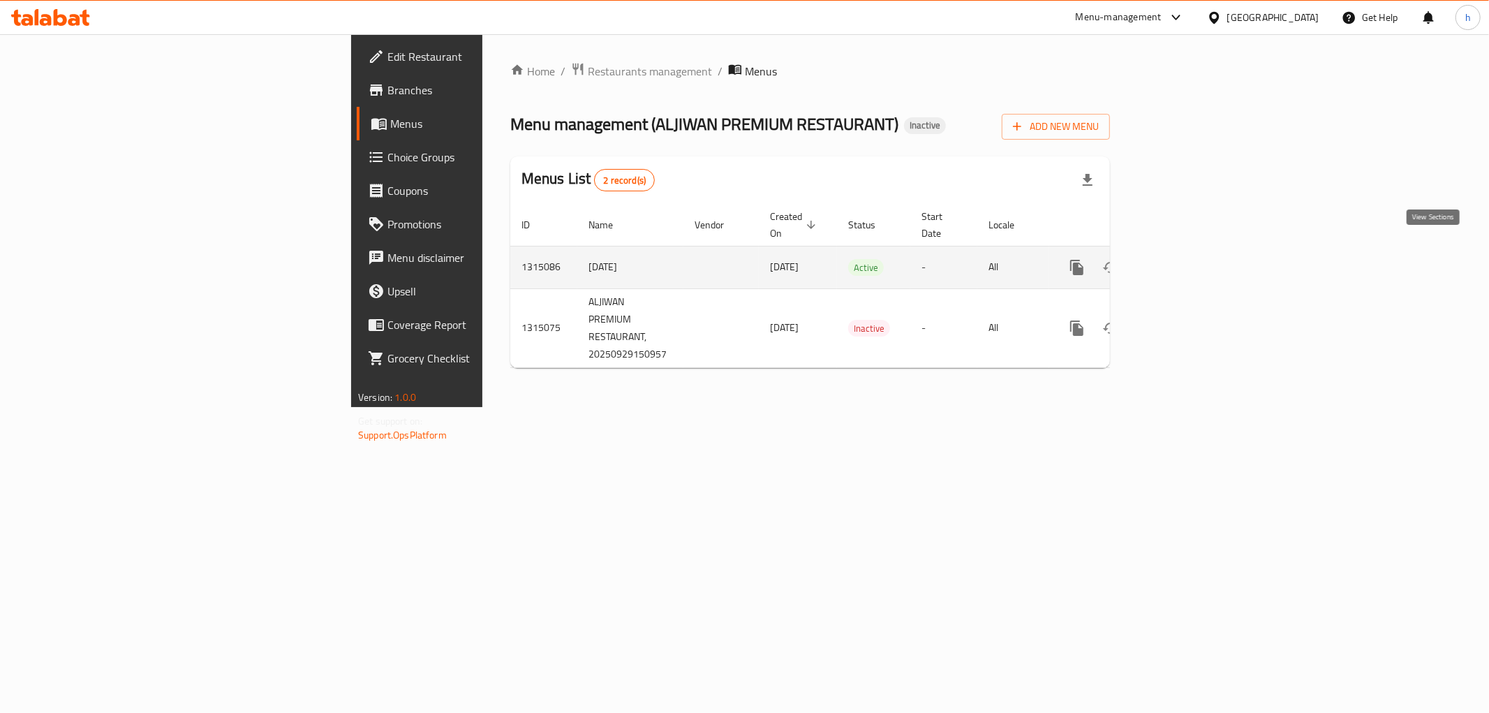
click at [1184, 261] on icon "enhanced table" at bounding box center [1177, 267] width 13 height 13
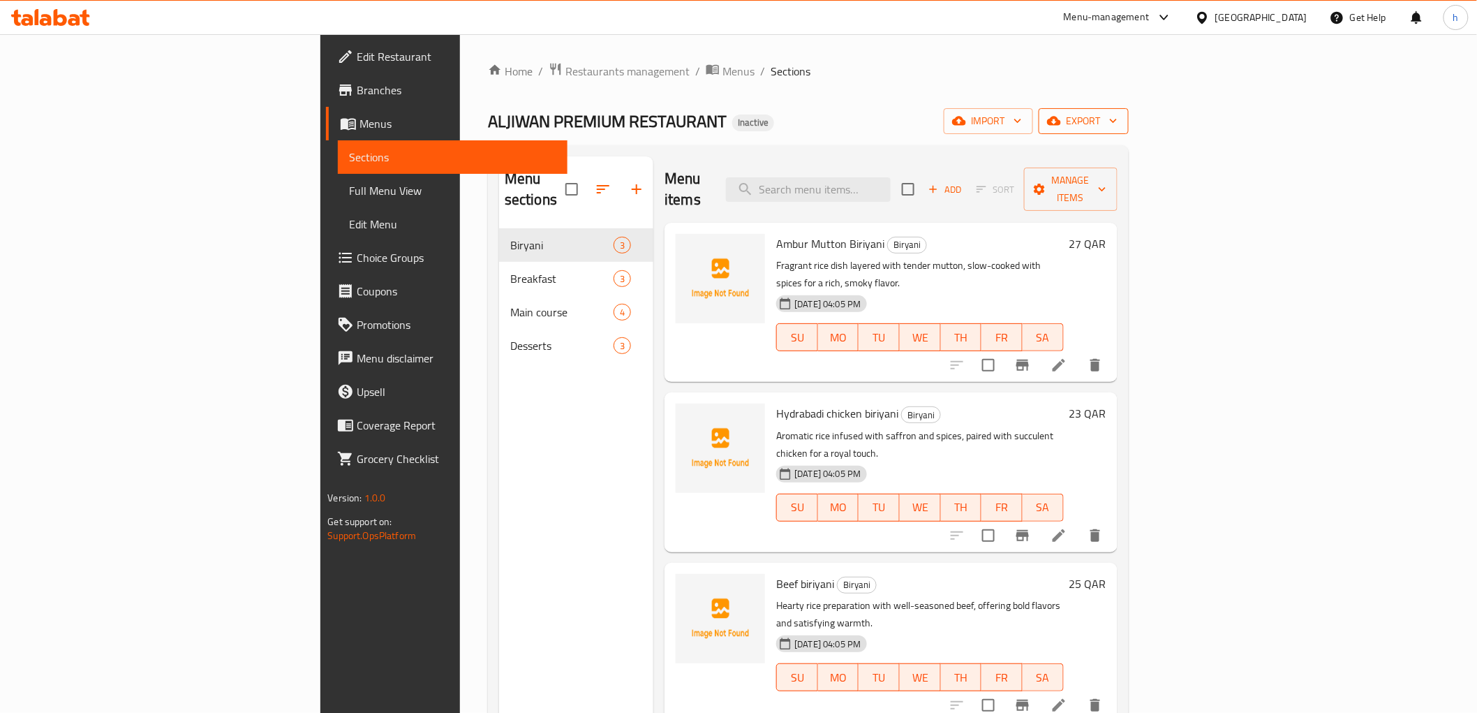
click at [1061, 126] on icon "button" at bounding box center [1054, 121] width 14 height 9
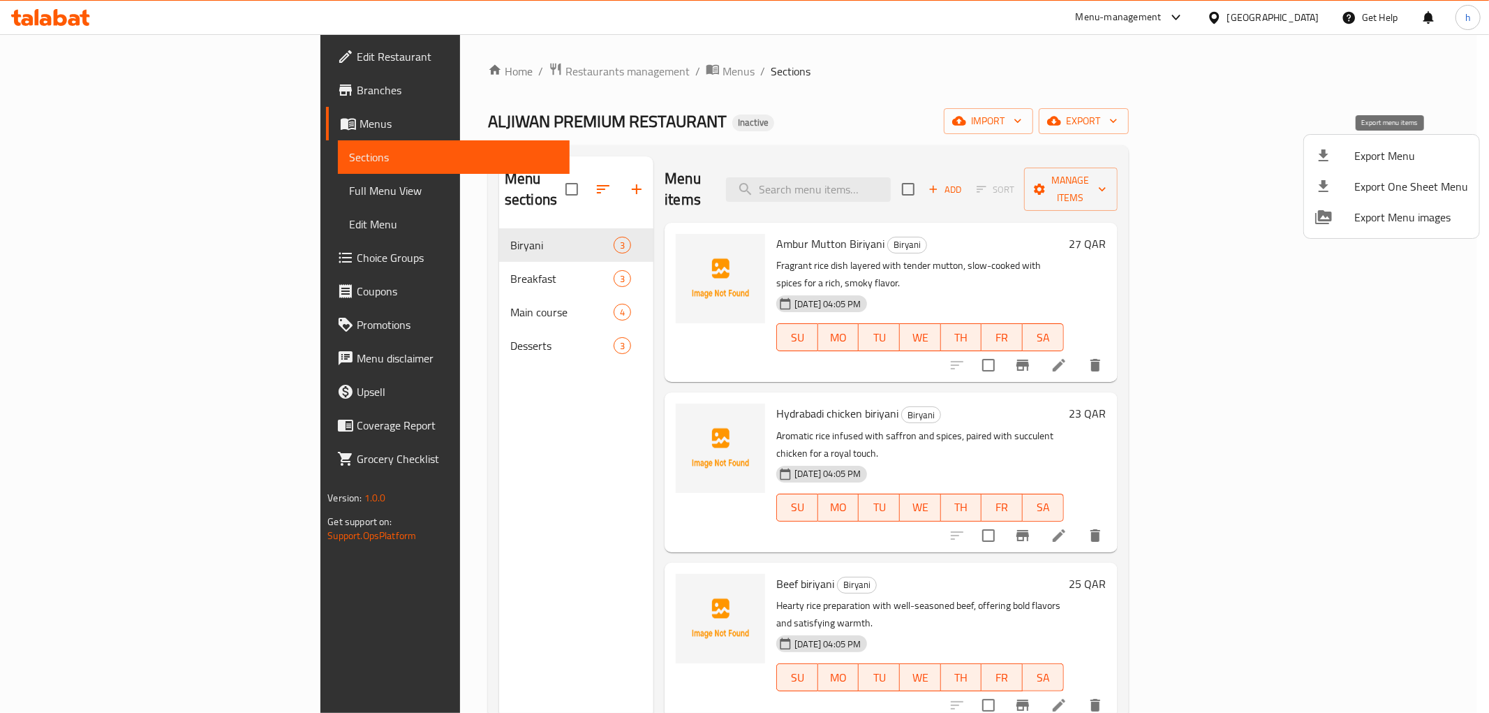
click at [1365, 147] on span "Export Menu" at bounding box center [1411, 155] width 114 height 17
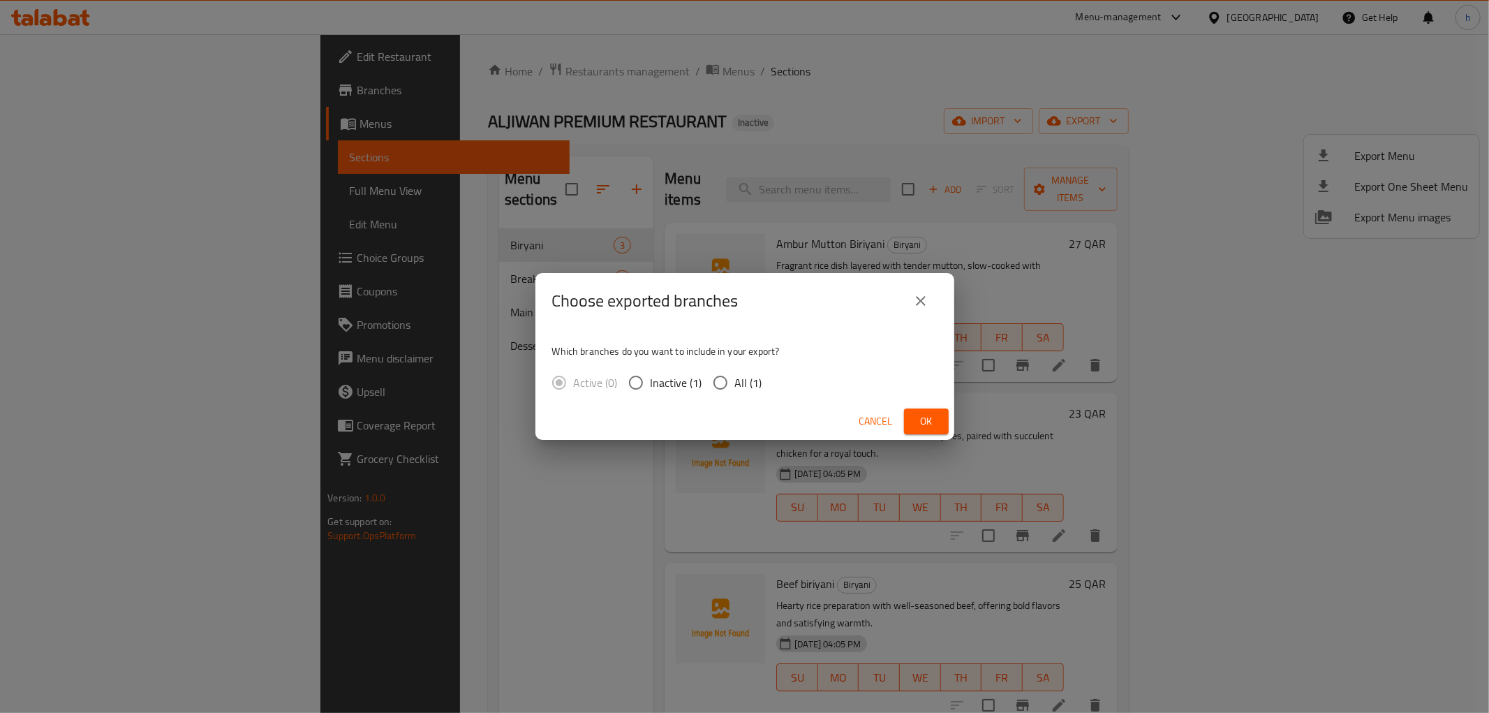
click at [733, 386] on input "All (1)" at bounding box center [720, 382] width 29 height 29
radio input "true"
click at [919, 415] on span "Ok" at bounding box center [926, 421] width 22 height 17
